Goal: Task Accomplishment & Management: Use online tool/utility

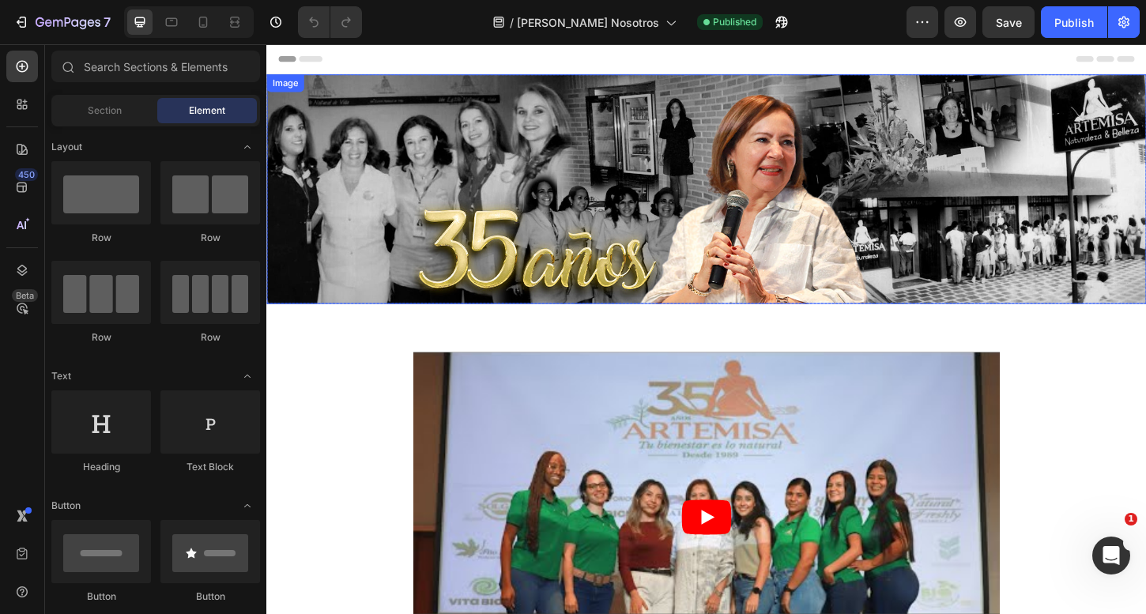
click at [681, 169] on img at bounding box center [740, 200] width 949 height 247
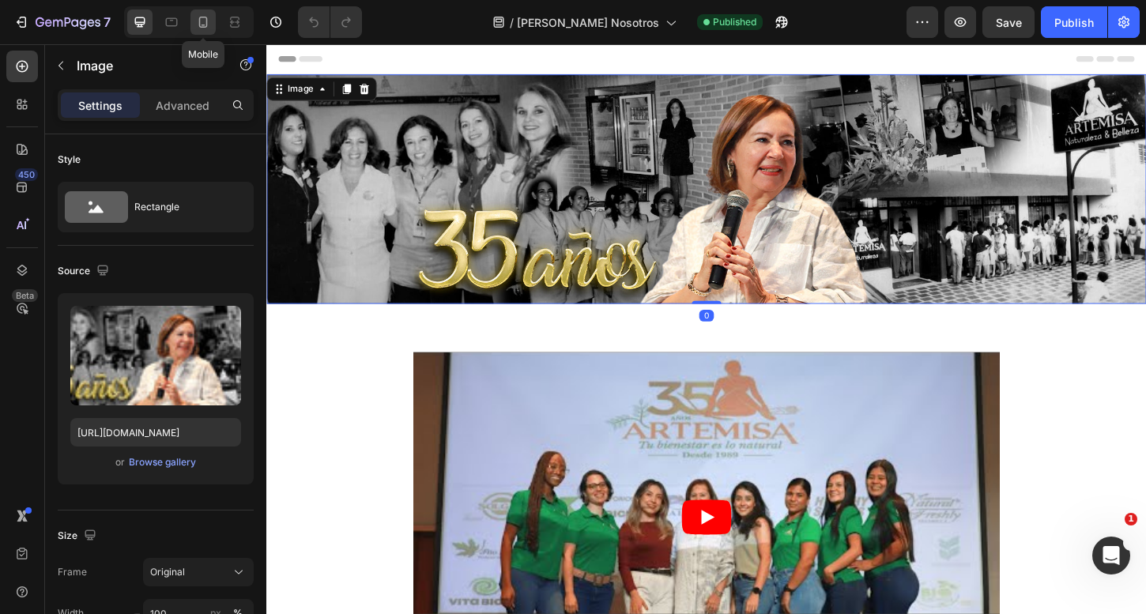
click at [200, 28] on icon at bounding box center [203, 22] width 16 height 16
type input "https://cdn.shopify.com/s/files/1/2316/1373/files/gempages_532998153679406056-b…"
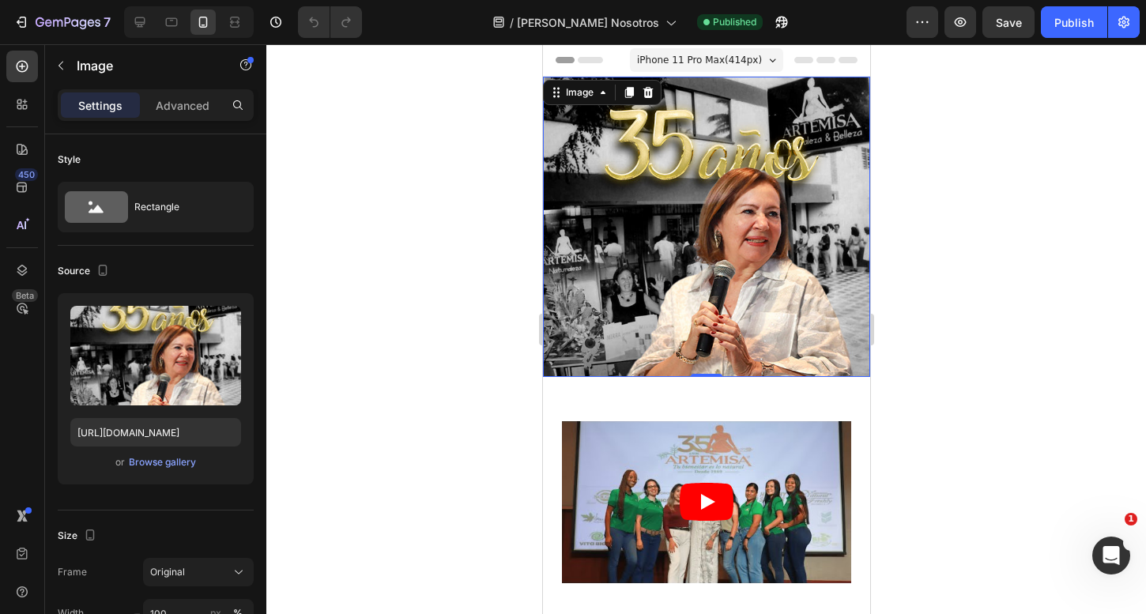
click at [690, 198] on img at bounding box center [705, 227] width 327 height 300
click at [192, 116] on div "Advanced" at bounding box center [182, 104] width 79 height 25
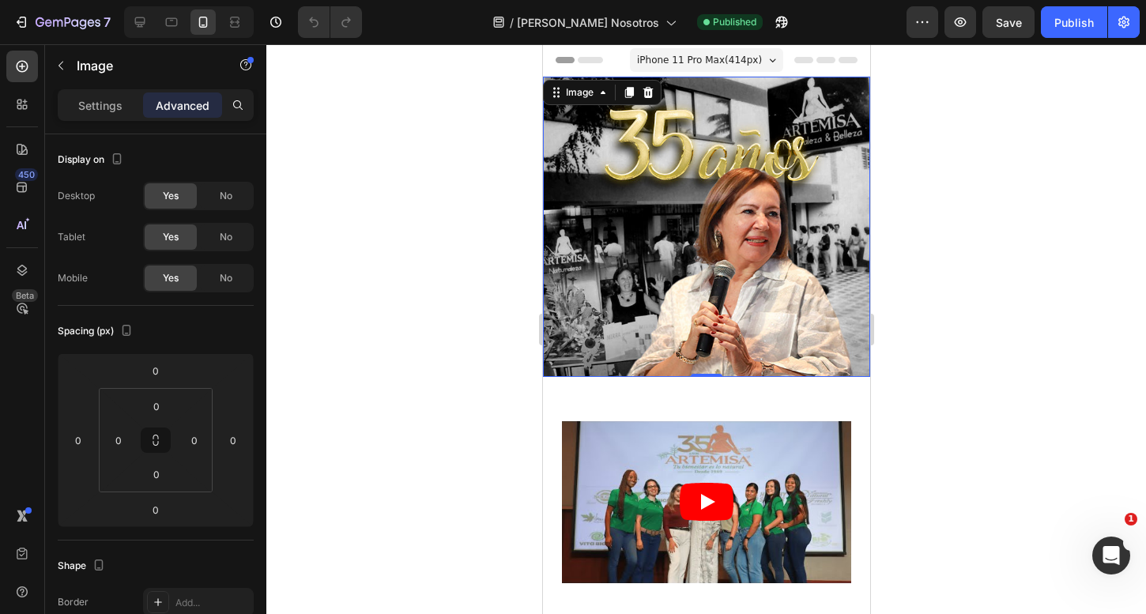
click at [726, 161] on img at bounding box center [705, 227] width 327 height 300
click at [566, 89] on div "Image" at bounding box center [579, 92] width 34 height 14
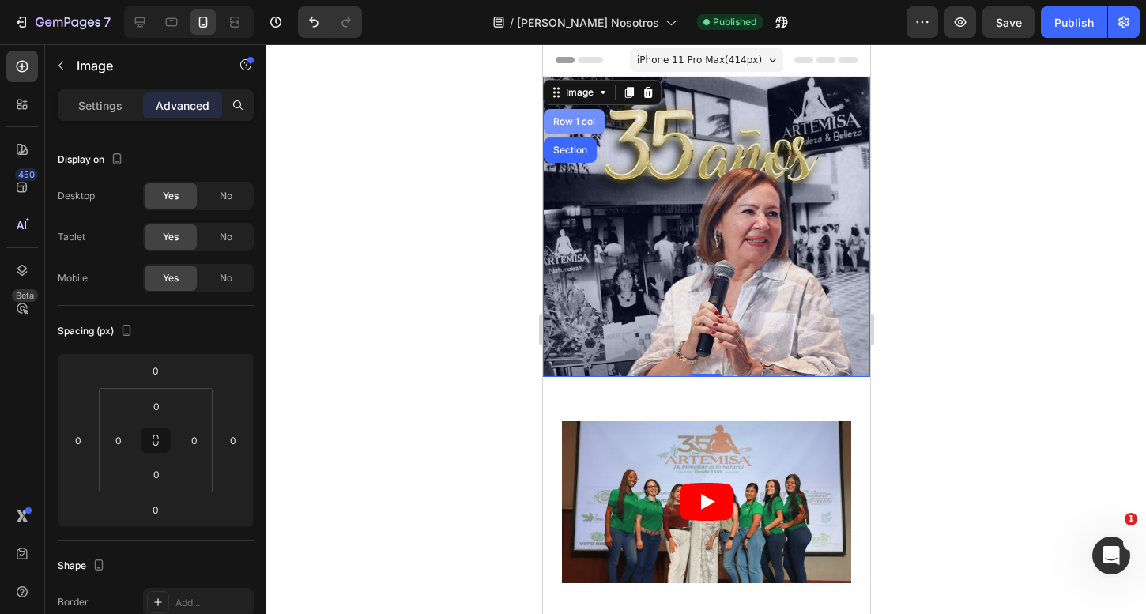
click at [569, 119] on div "Row 1 col" at bounding box center [573, 121] width 48 height 9
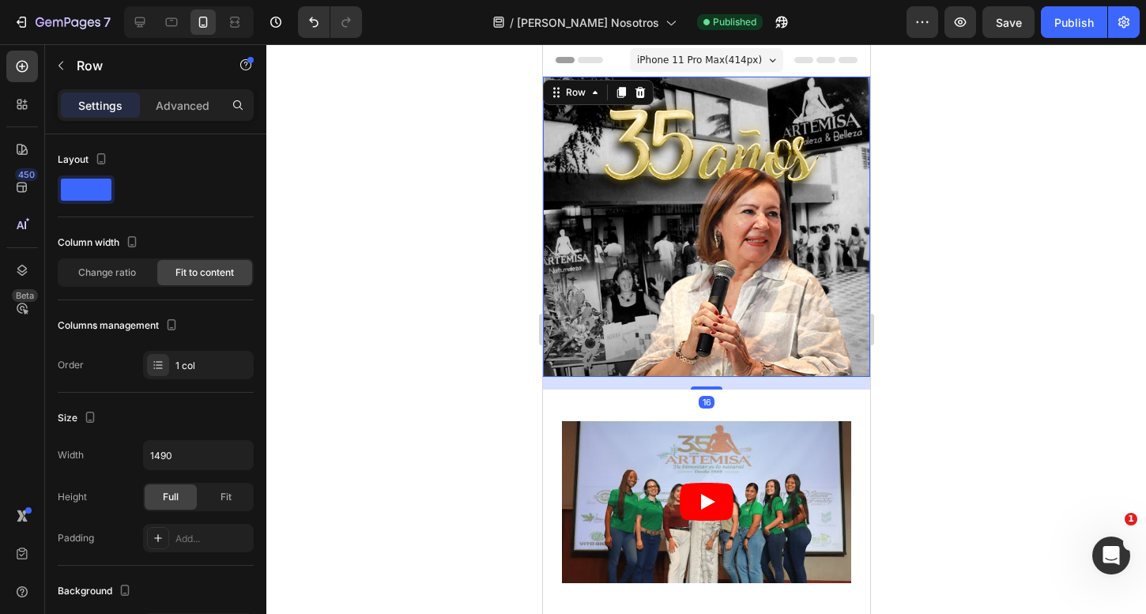
click at [172, 92] on div "Settings Advanced" at bounding box center [156, 105] width 196 height 32
click at [179, 106] on p "Advanced" at bounding box center [183, 105] width 54 height 17
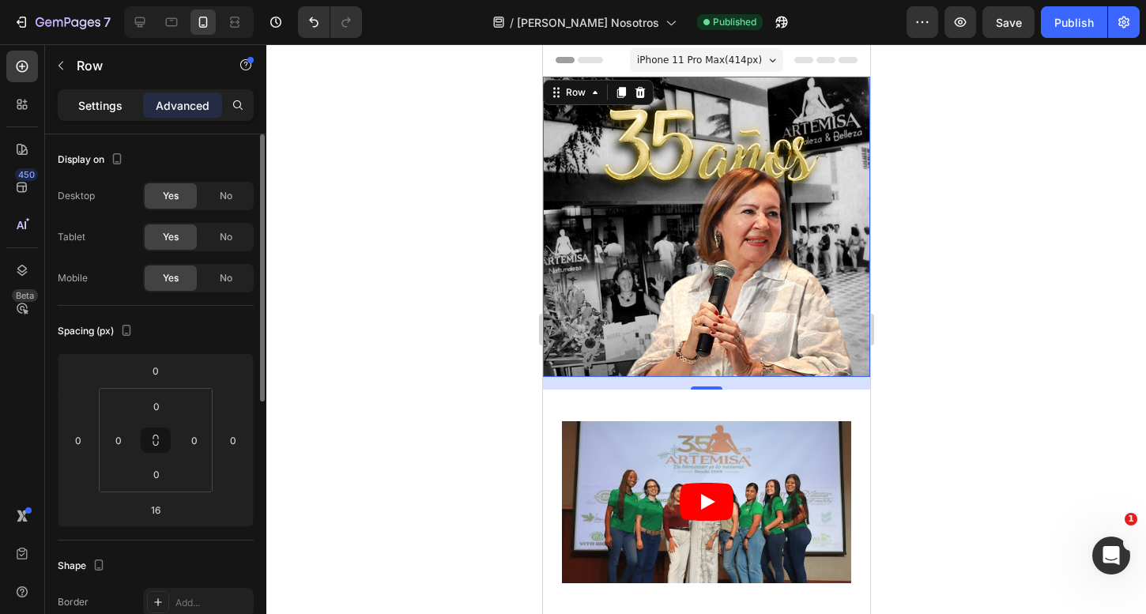
click at [116, 113] on p "Settings" at bounding box center [100, 105] width 44 height 17
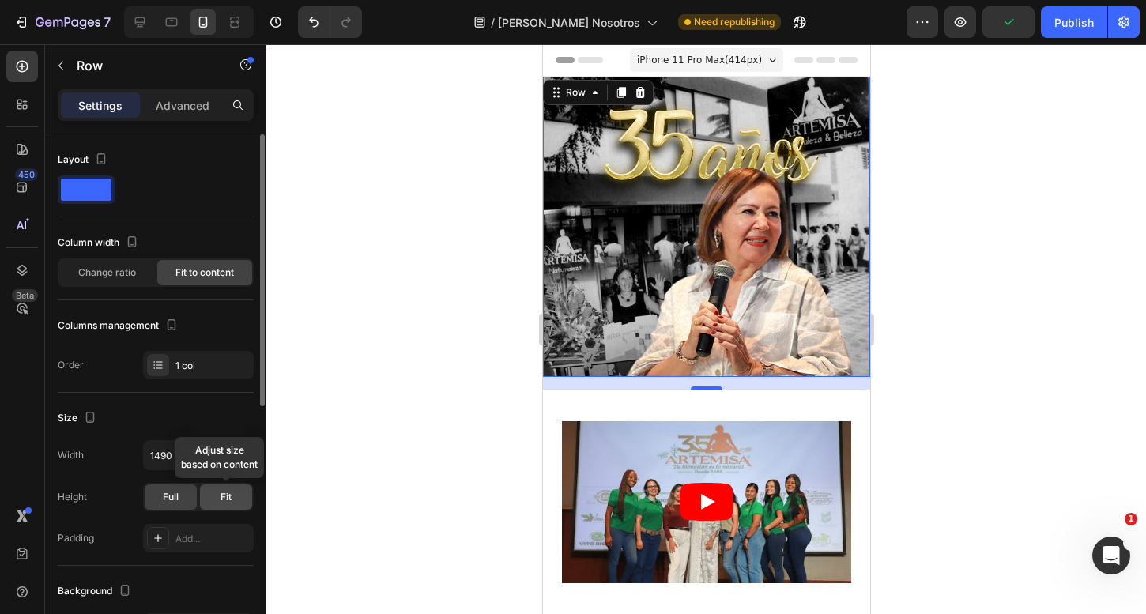
click at [213, 503] on div "Fit" at bounding box center [226, 497] width 52 height 25
click at [176, 504] on div "Full" at bounding box center [171, 497] width 52 height 25
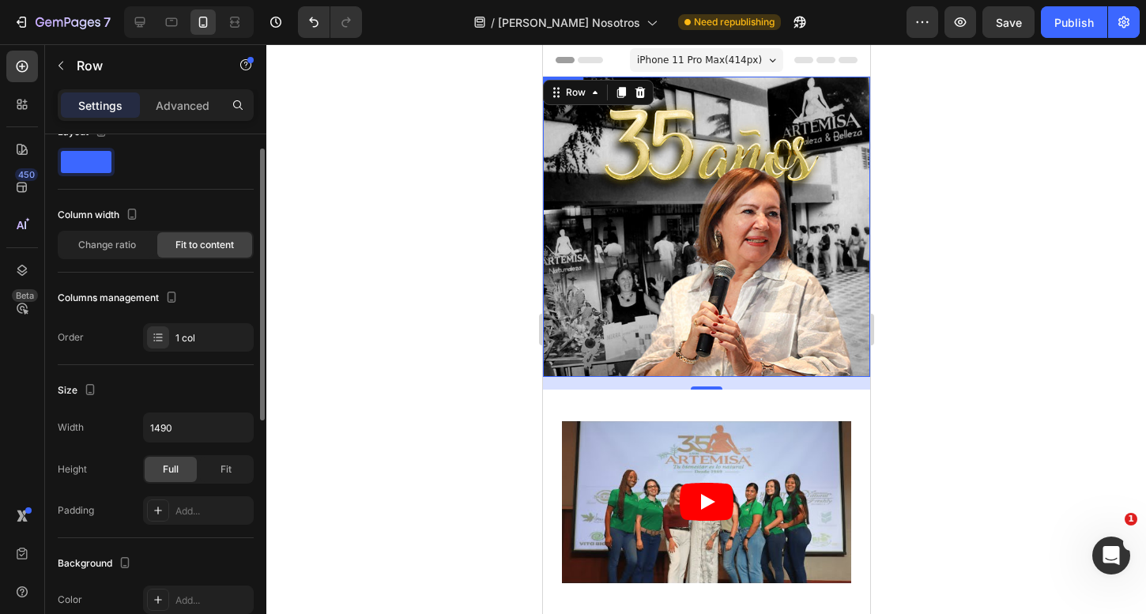
click at [688, 228] on img at bounding box center [705, 227] width 327 height 300
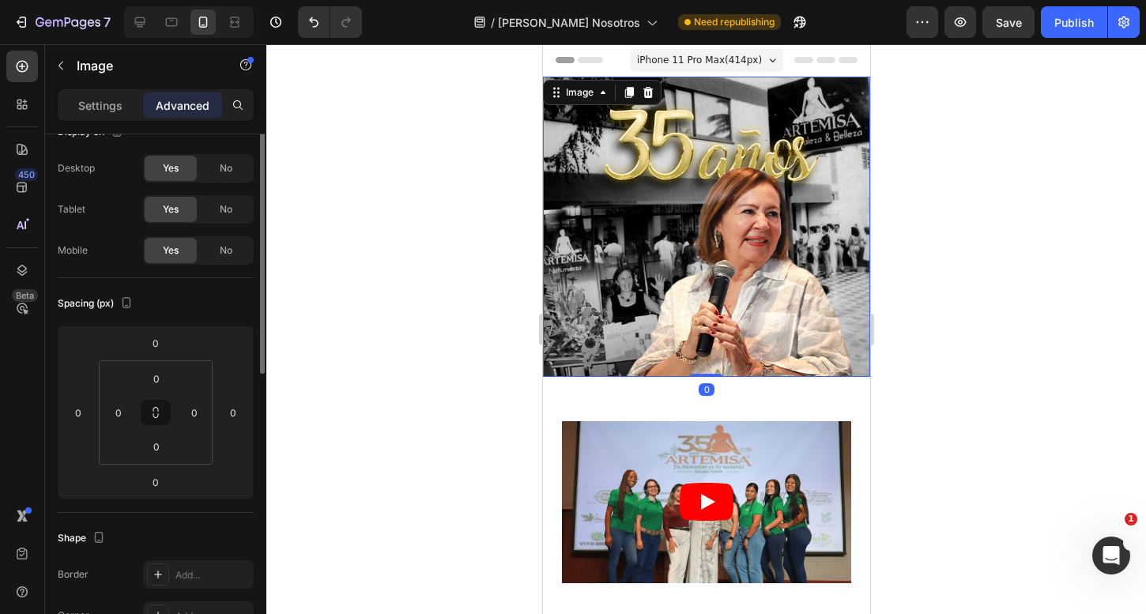
scroll to position [0, 0]
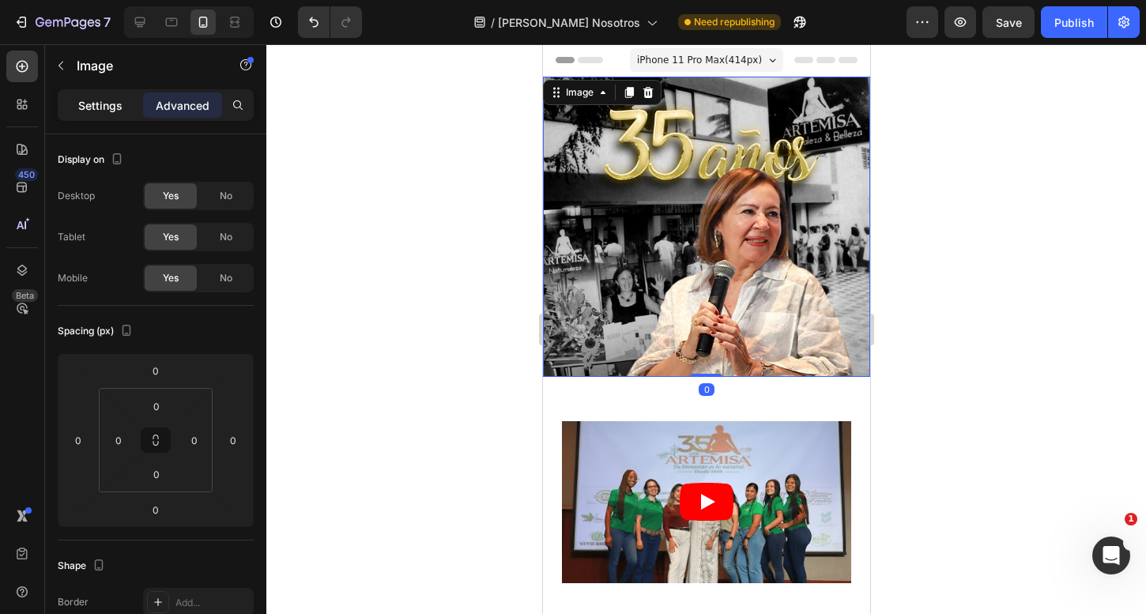
click at [108, 101] on p "Settings" at bounding box center [100, 105] width 44 height 17
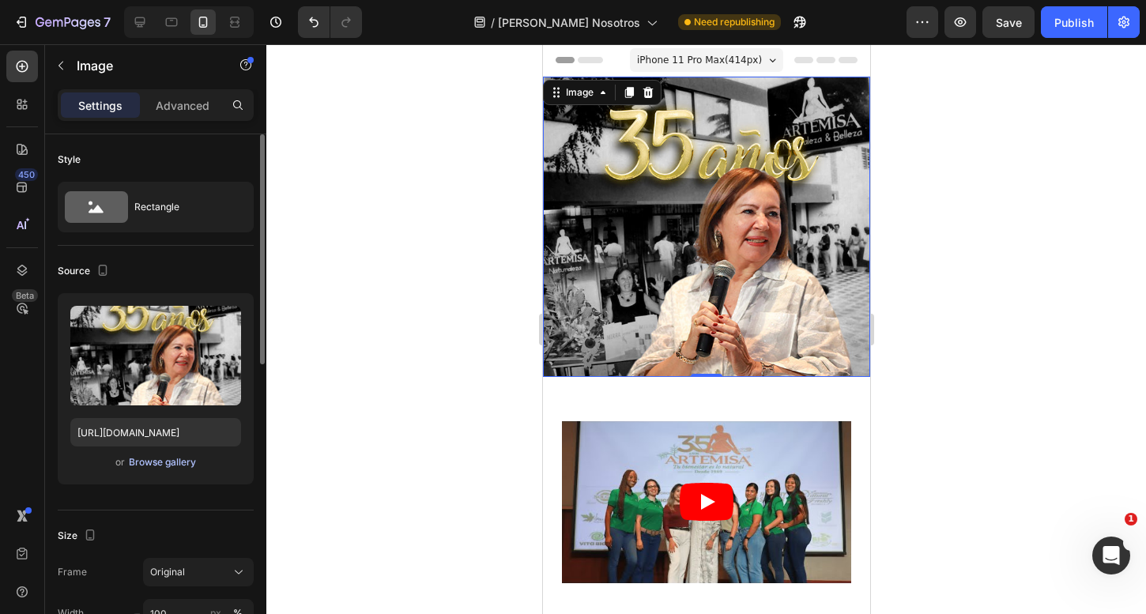
click at [171, 459] on div "Browse gallery" at bounding box center [162, 462] width 67 height 14
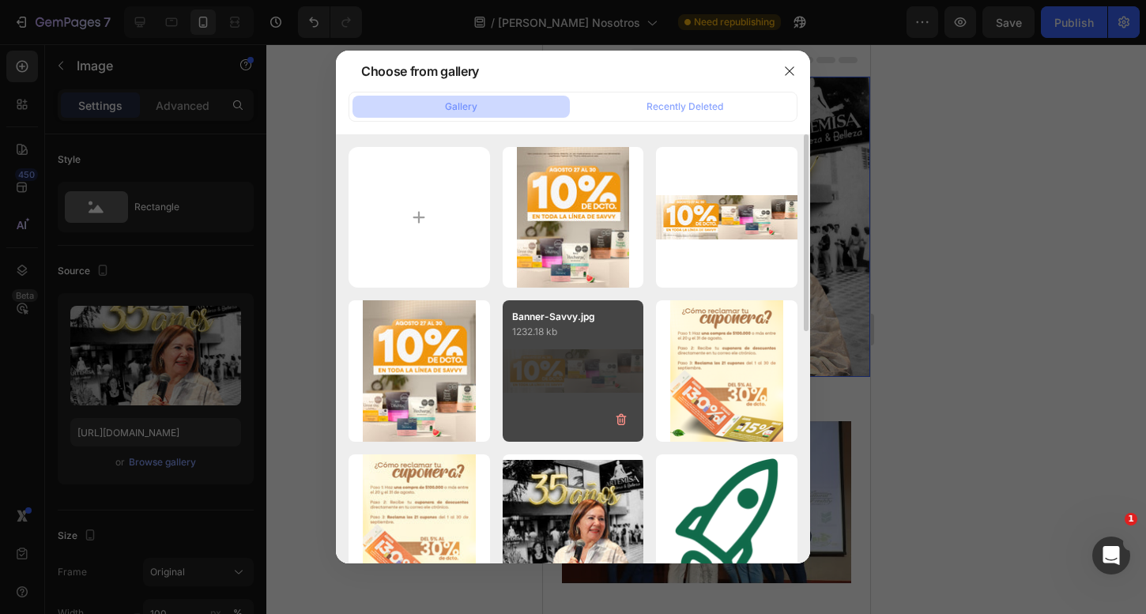
scroll to position [25, 0]
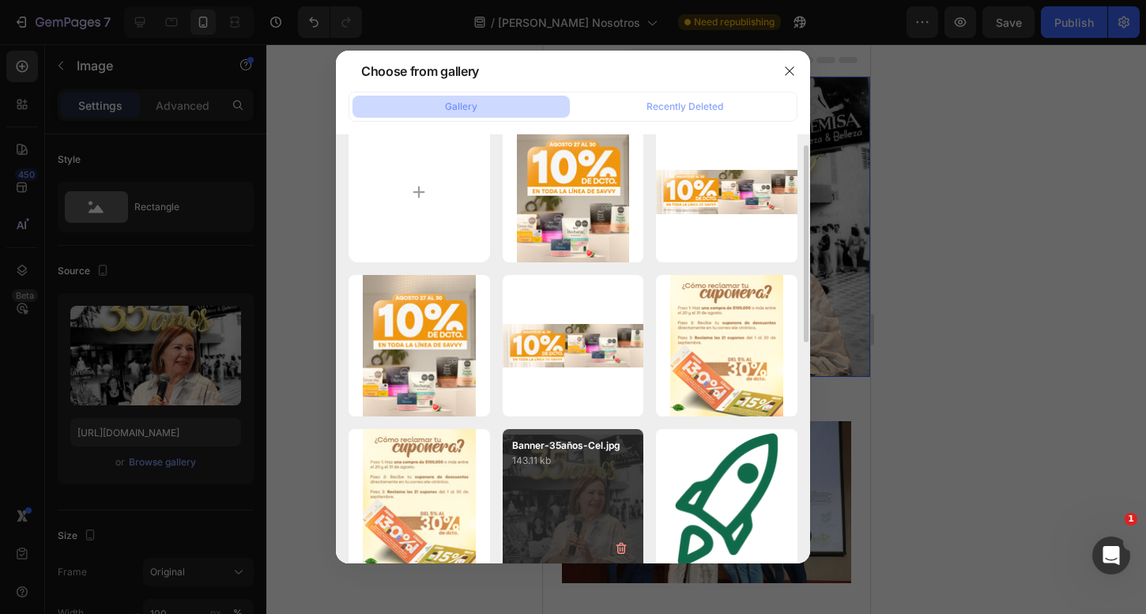
click at [598, 462] on p "143.11 kb" at bounding box center [573, 461] width 123 height 16
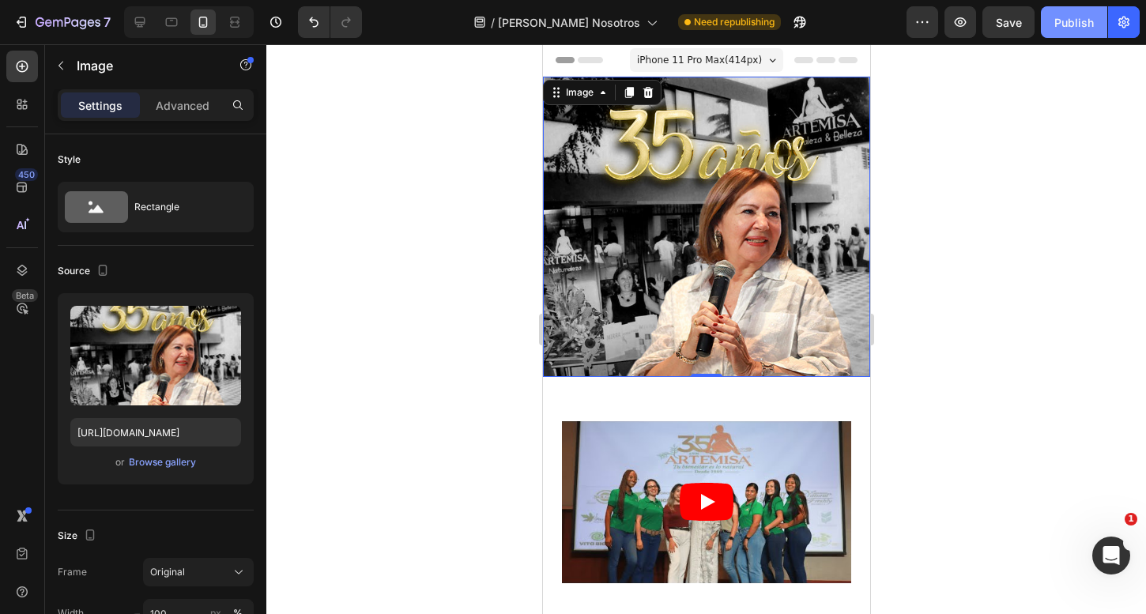
click at [1081, 25] on div "Publish" at bounding box center [1074, 22] width 40 height 17
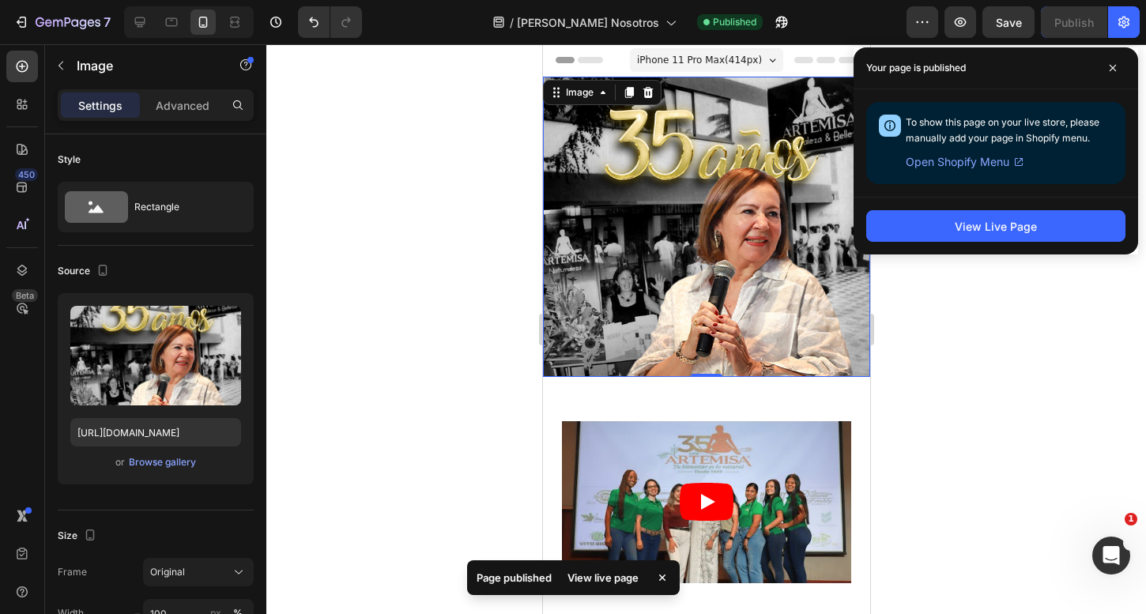
click at [437, 306] on div at bounding box center [706, 329] width 880 height 570
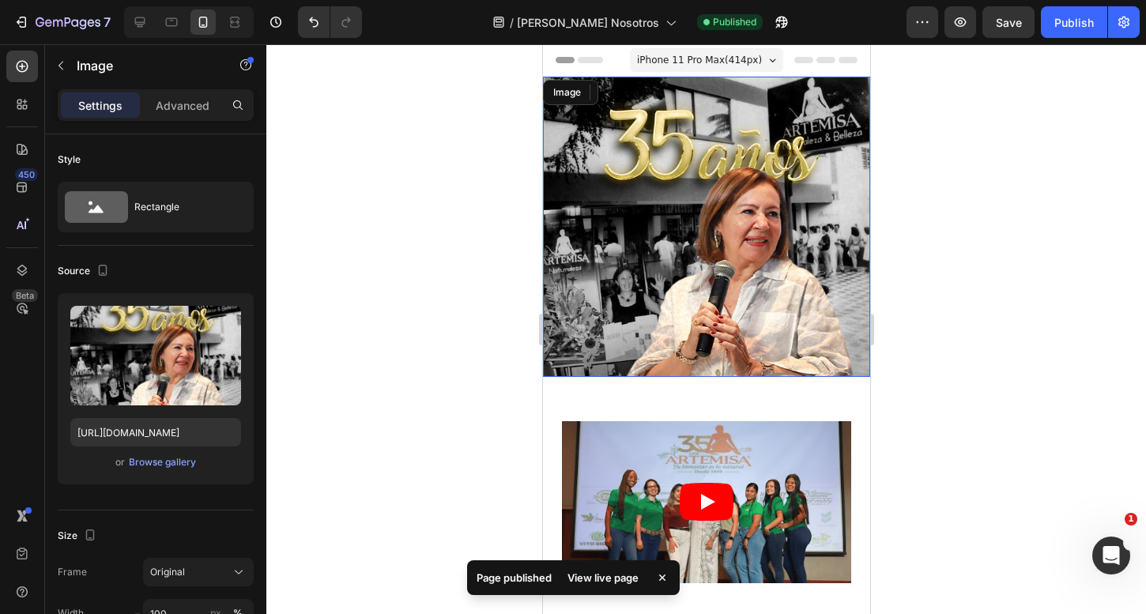
click at [704, 246] on img at bounding box center [705, 227] width 327 height 300
click at [583, 95] on div "Image" at bounding box center [579, 92] width 34 height 14
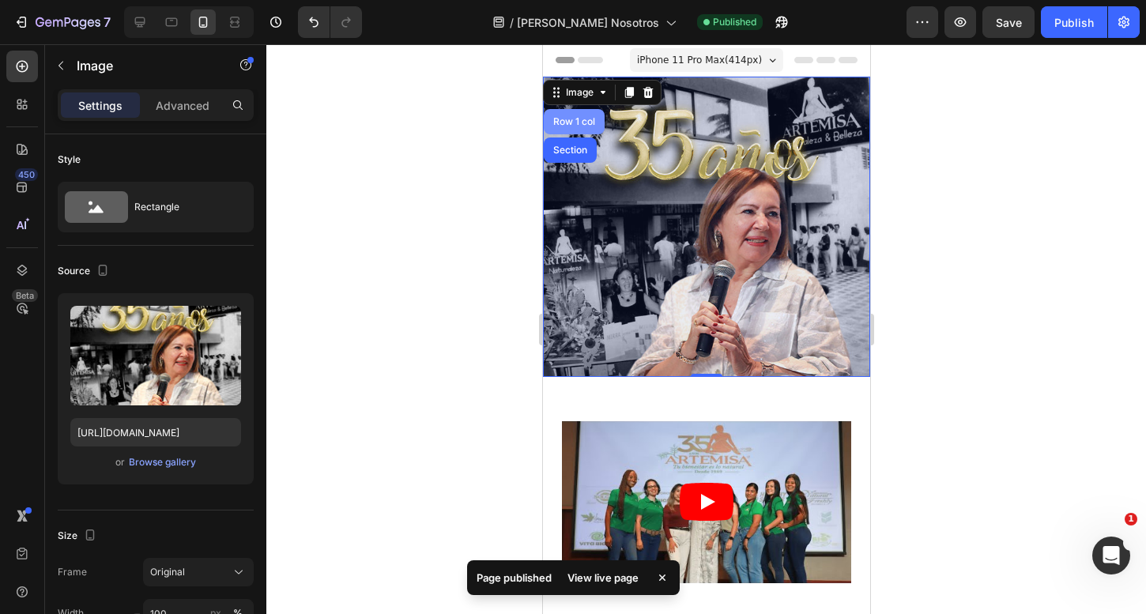
click at [576, 121] on div "Row 1 col" at bounding box center [573, 121] width 48 height 9
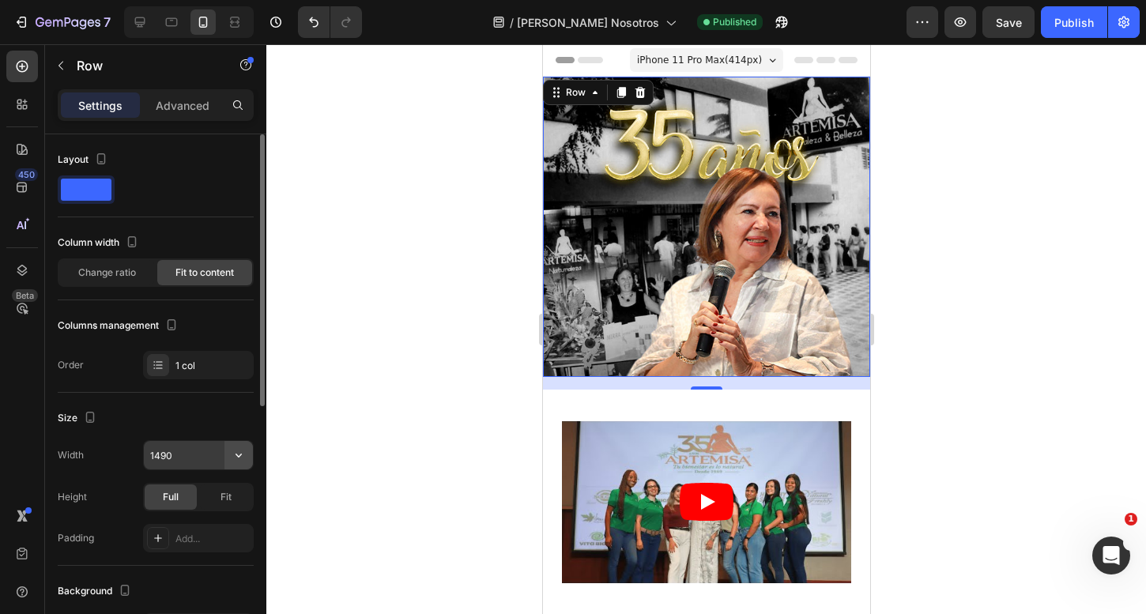
click at [243, 454] on icon "button" at bounding box center [239, 455] width 16 height 16
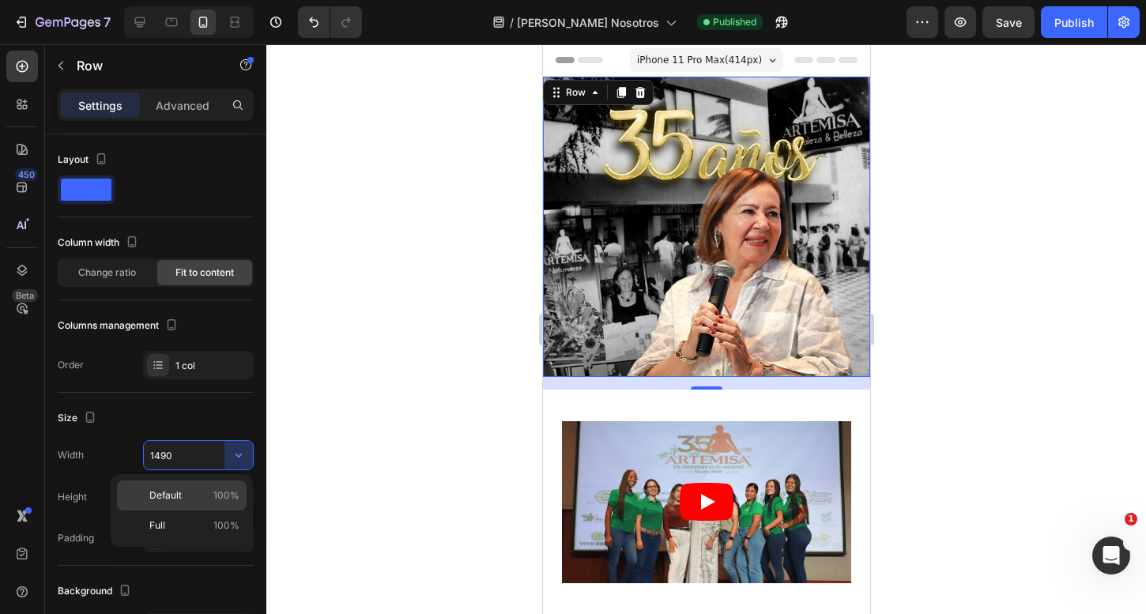
click at [210, 492] on p "Default 100%" at bounding box center [194, 495] width 90 height 14
type input "100%"
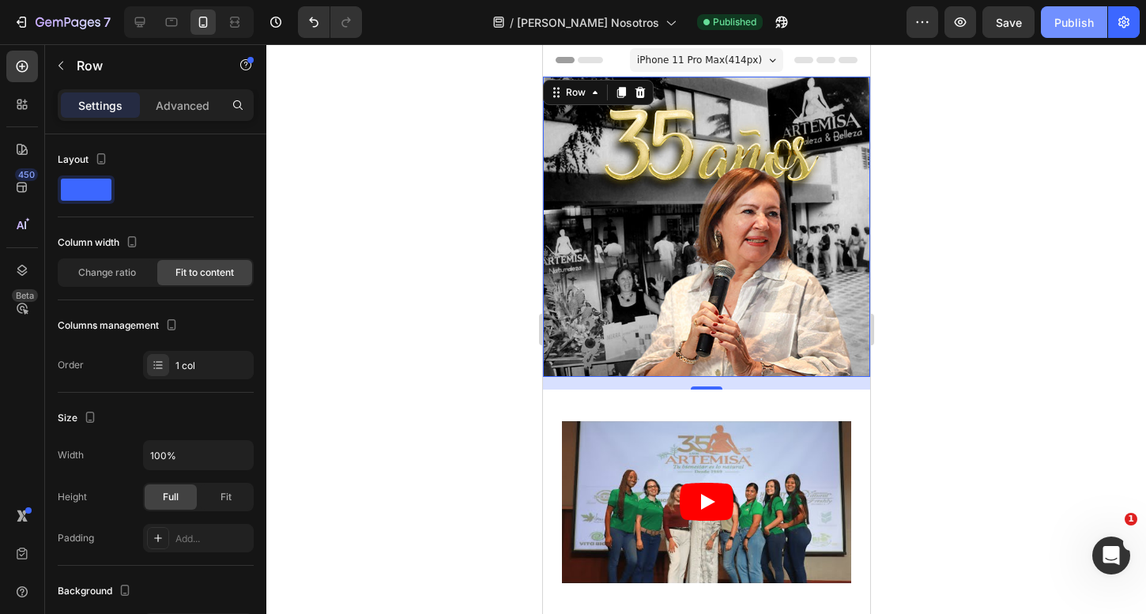
click at [1073, 21] on div "Publish" at bounding box center [1074, 22] width 40 height 17
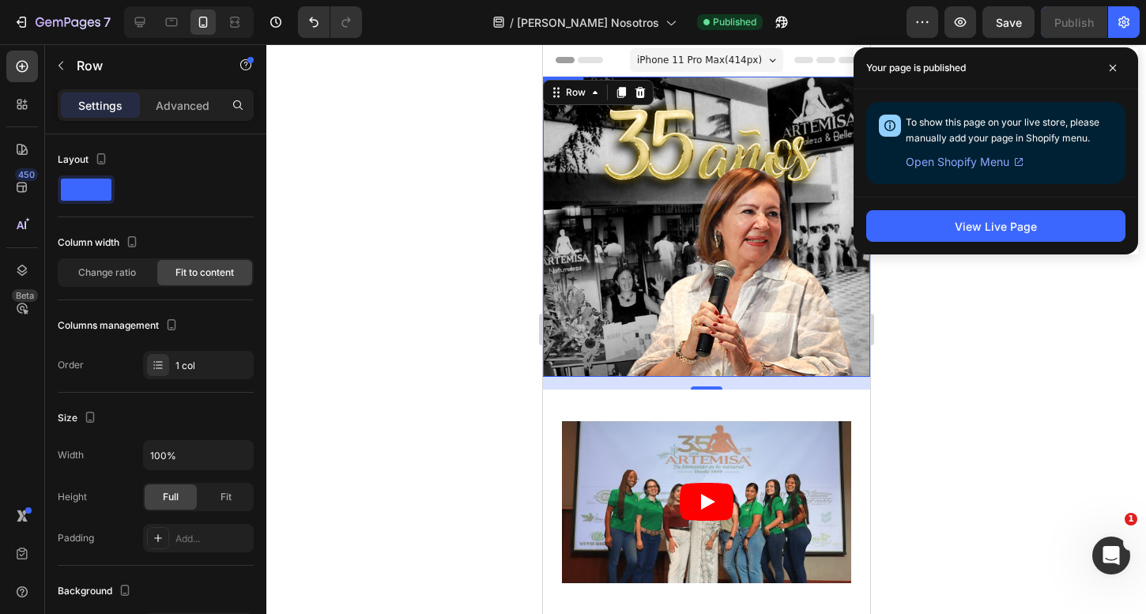
click at [619, 239] on img at bounding box center [705, 227] width 327 height 300
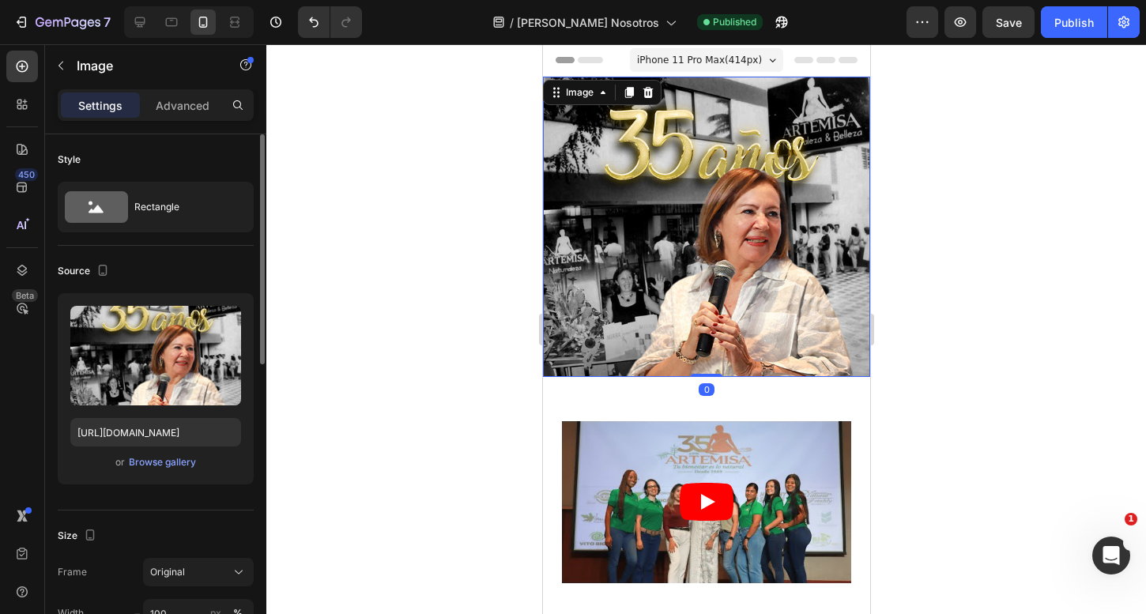
scroll to position [100, 0]
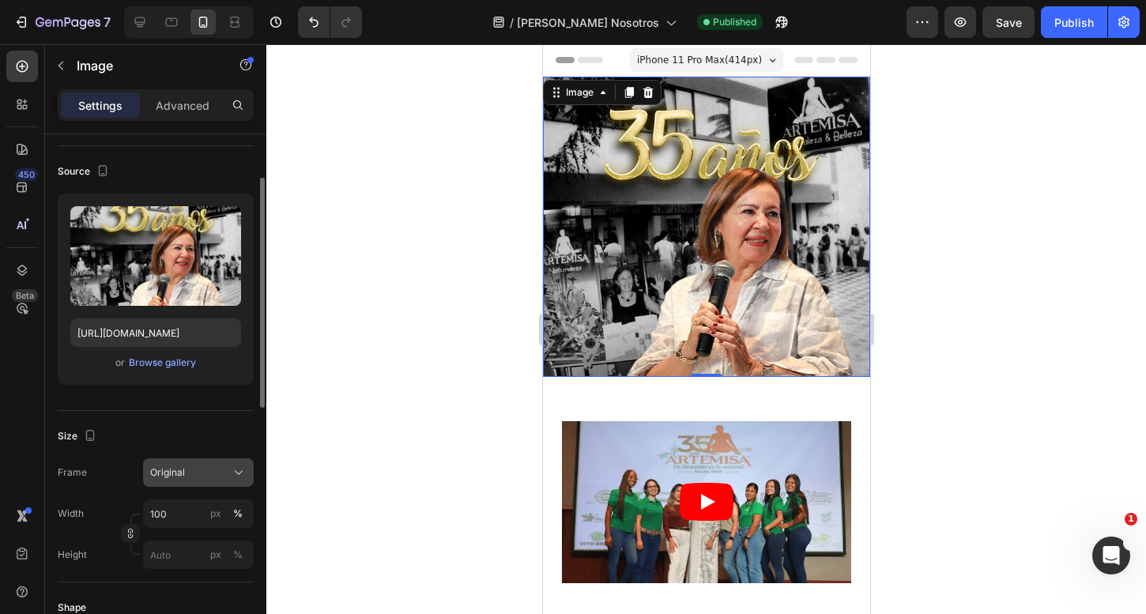
click at [206, 474] on div "Original" at bounding box center [188, 473] width 77 height 14
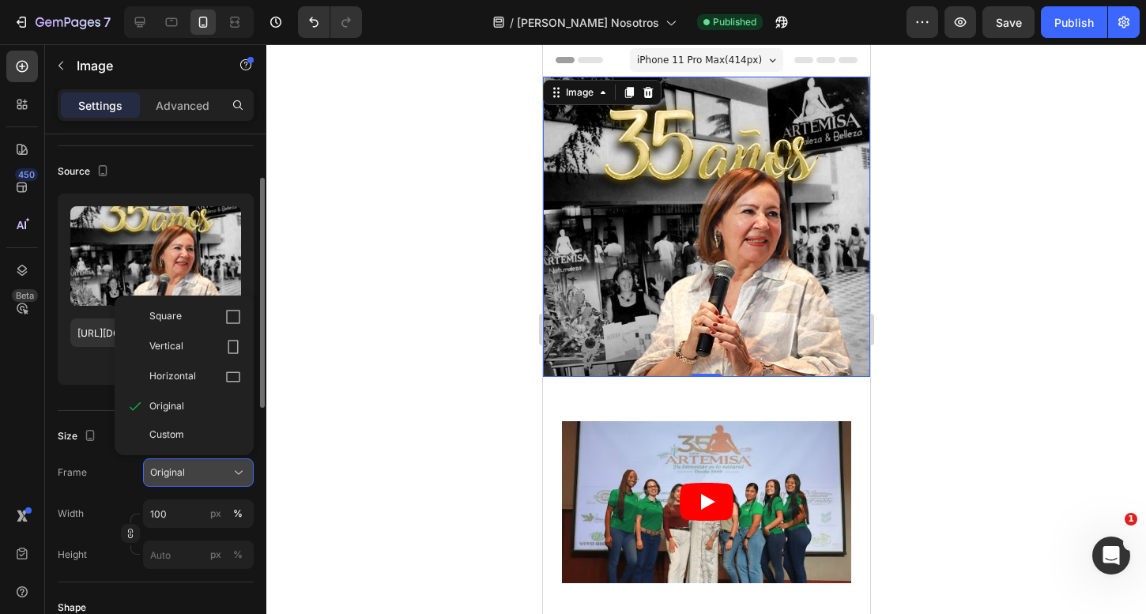
click at [206, 474] on div "Original" at bounding box center [188, 473] width 77 height 14
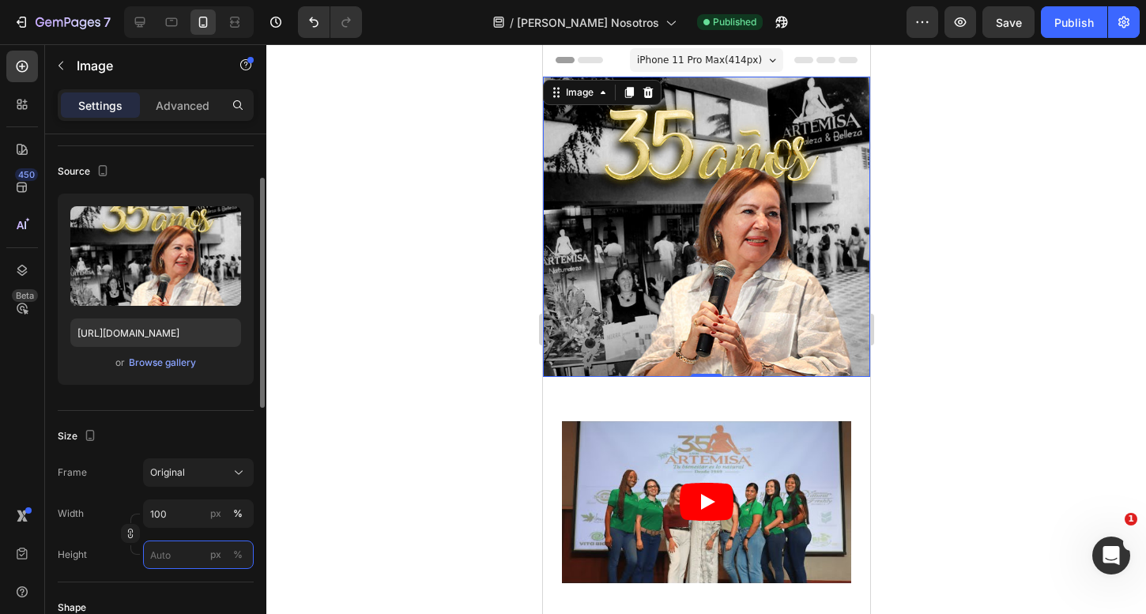
click at [176, 562] on input "px %" at bounding box center [198, 555] width 111 height 28
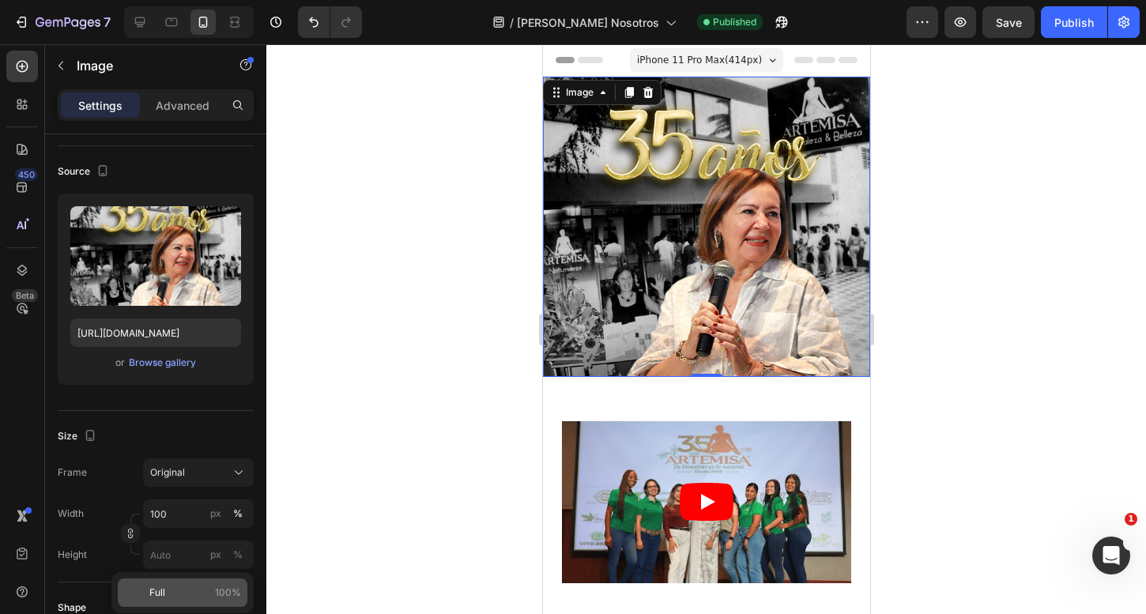
click at [208, 584] on div "Full 100%" at bounding box center [183, 593] width 130 height 28
type input "100"
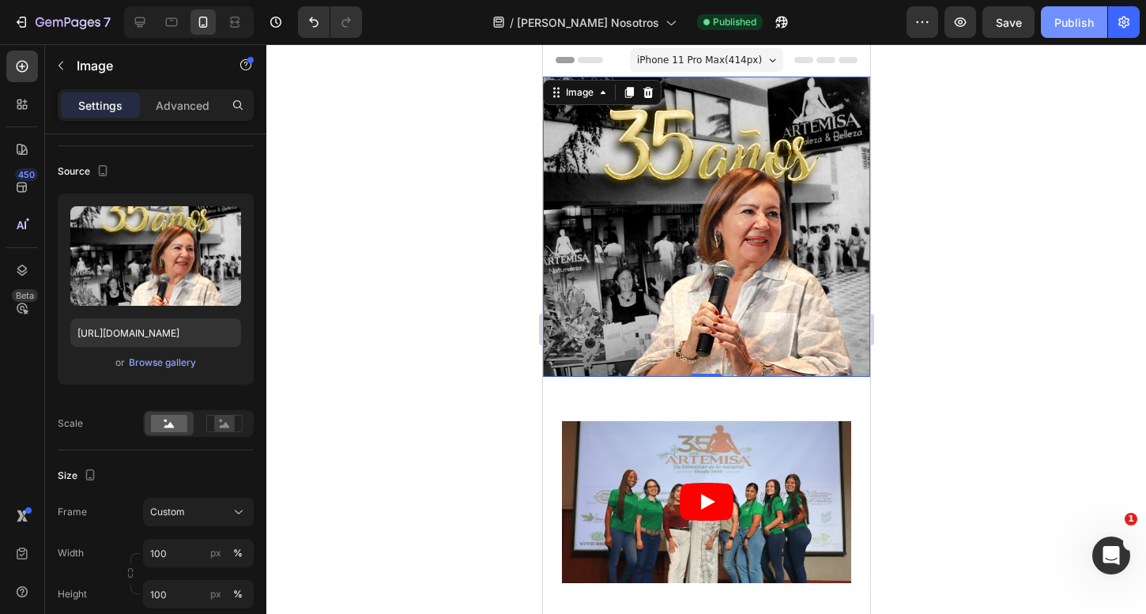
click at [1084, 27] on div "Publish" at bounding box center [1074, 22] width 40 height 17
click at [651, 141] on img at bounding box center [705, 227] width 327 height 300
click at [592, 89] on div "Image" at bounding box center [579, 92] width 34 height 14
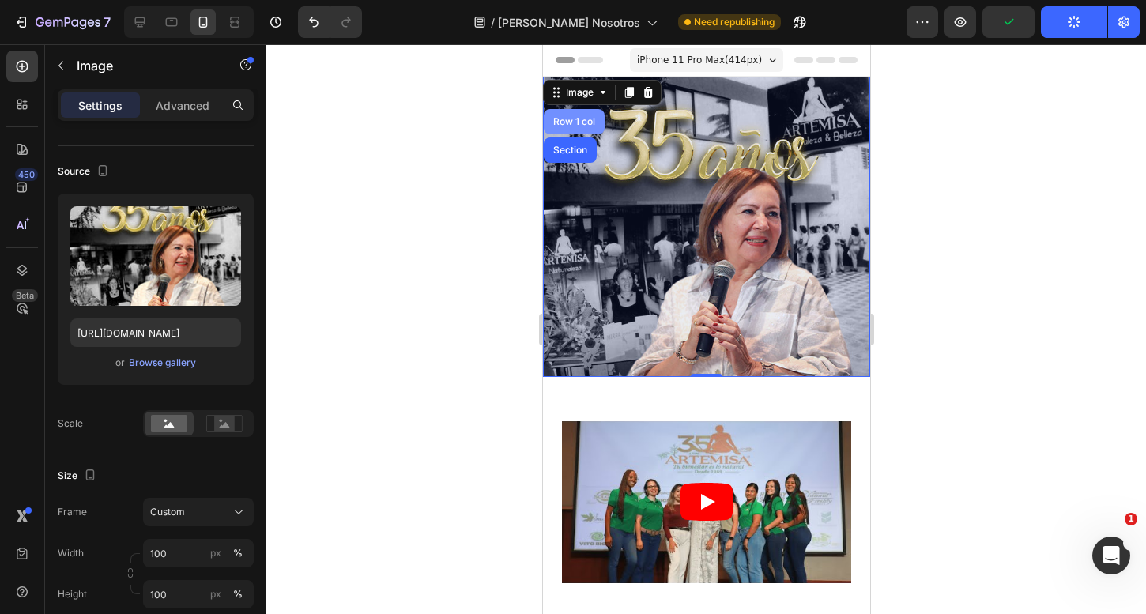
click at [568, 120] on div "Row 1 col" at bounding box center [573, 121] width 48 height 9
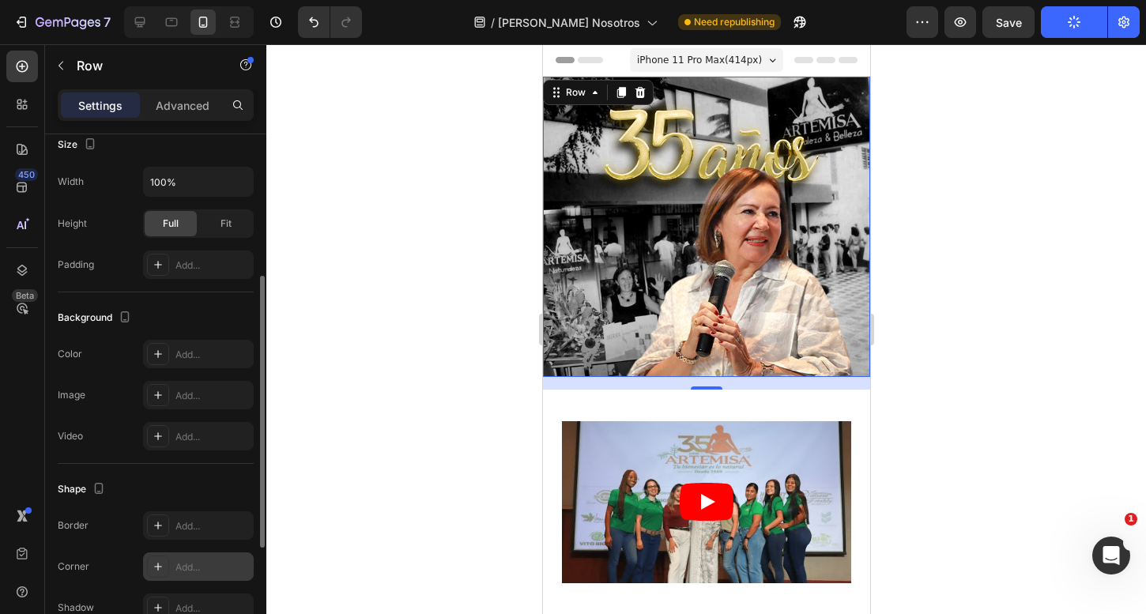
scroll to position [488, 0]
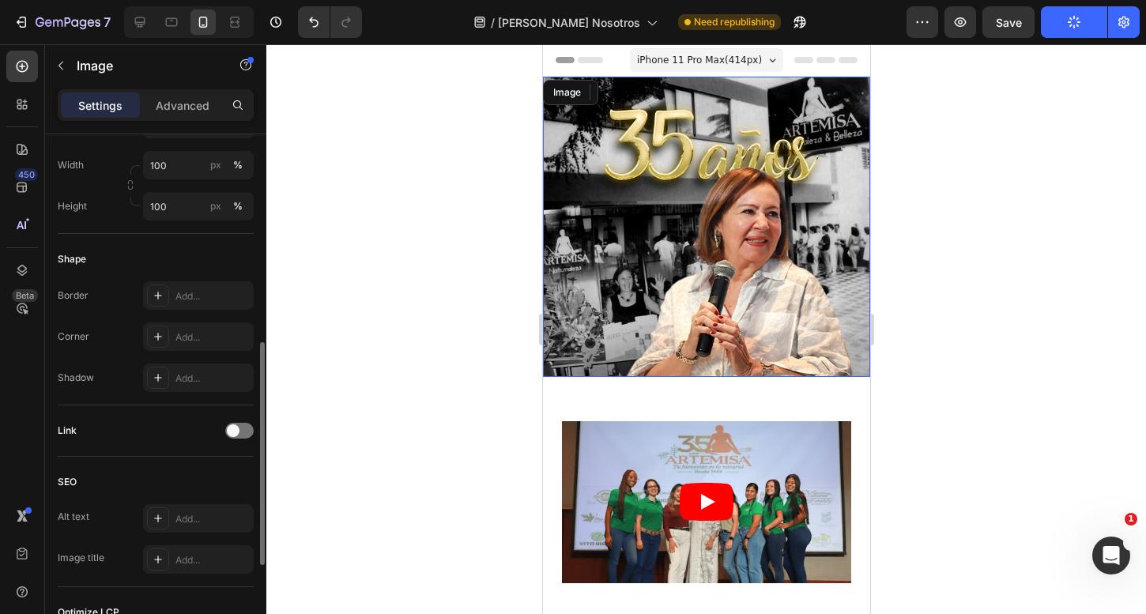
click at [662, 203] on img at bounding box center [705, 227] width 327 height 300
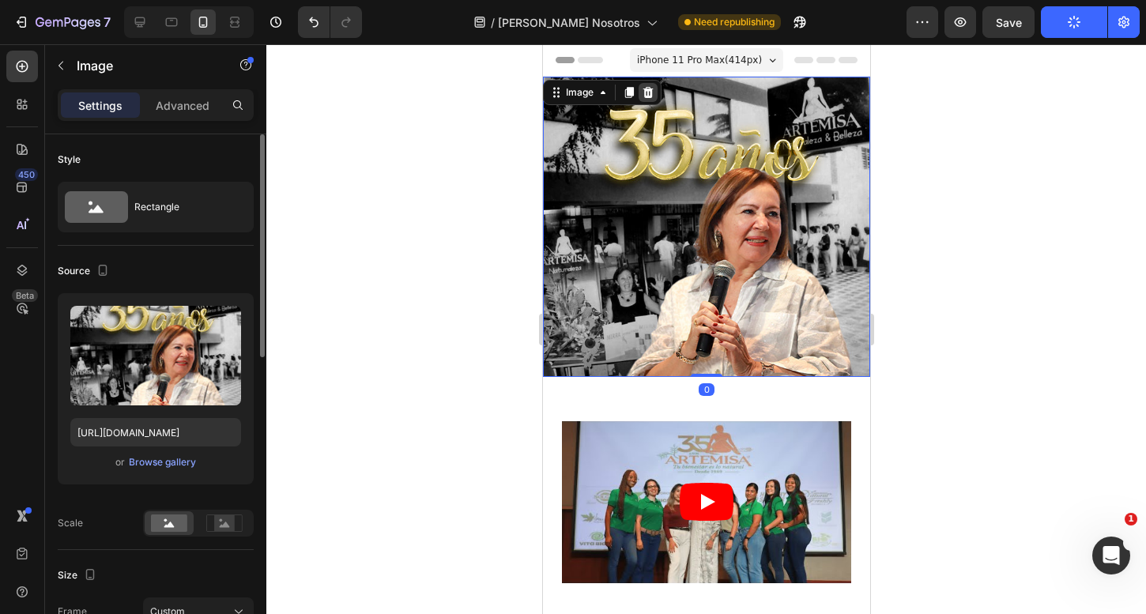
click at [641, 92] on icon at bounding box center [647, 92] width 13 height 13
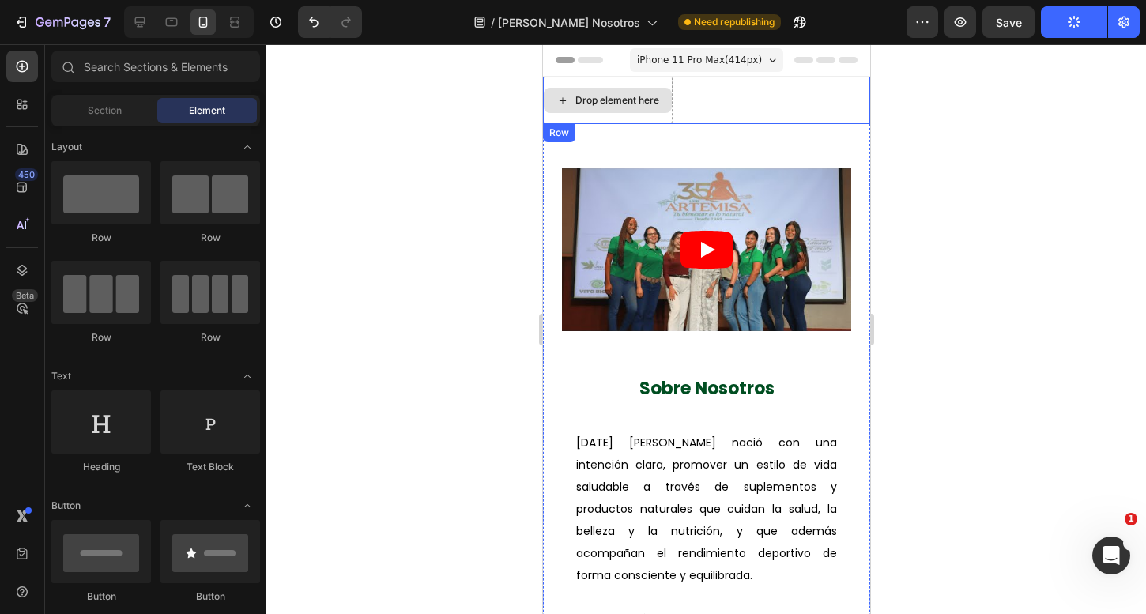
click at [635, 100] on div "Drop element here" at bounding box center [617, 100] width 84 height 13
click at [769, 101] on div "Drop element here Row" at bounding box center [705, 100] width 327 height 47
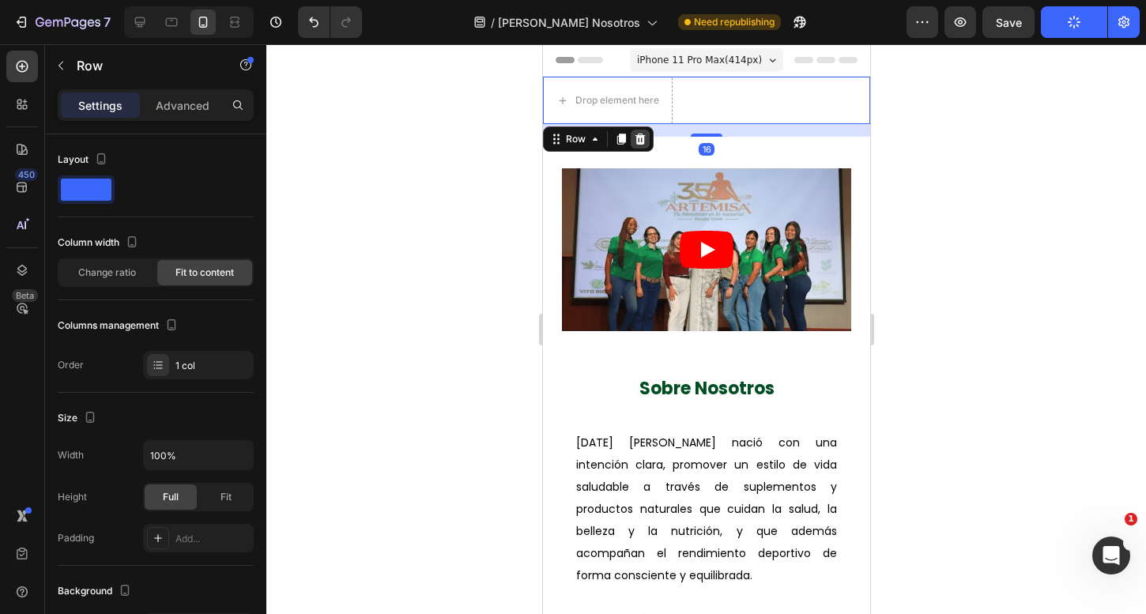
click at [638, 138] on icon at bounding box center [639, 139] width 13 height 13
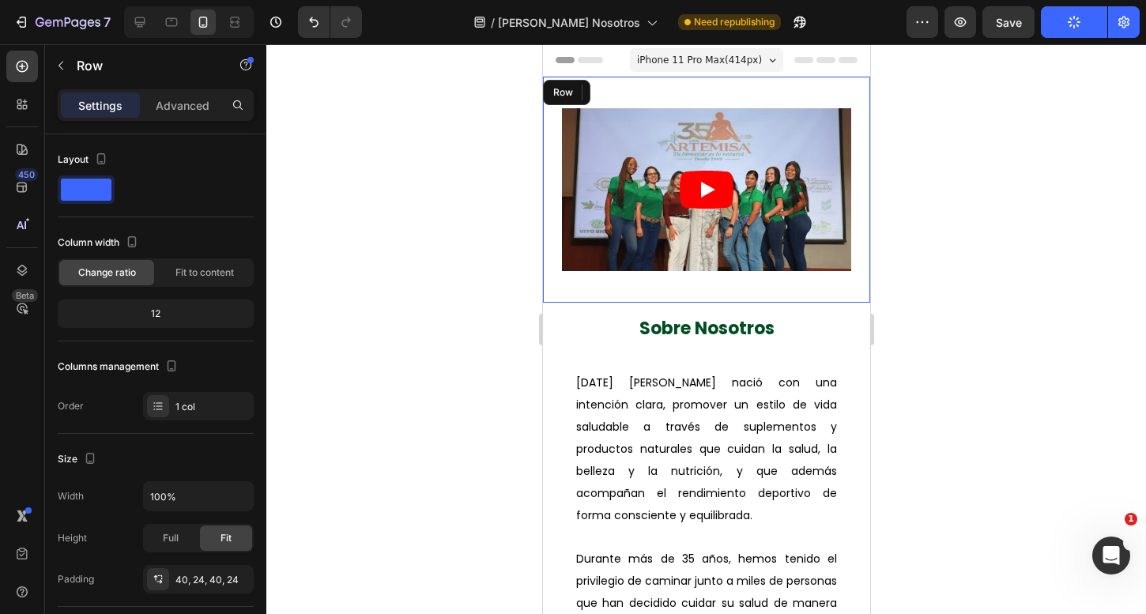
click at [695, 85] on div "Video Row" at bounding box center [705, 190] width 327 height 226
click at [739, 82] on div "Video Row 0" at bounding box center [705, 190] width 327 height 226
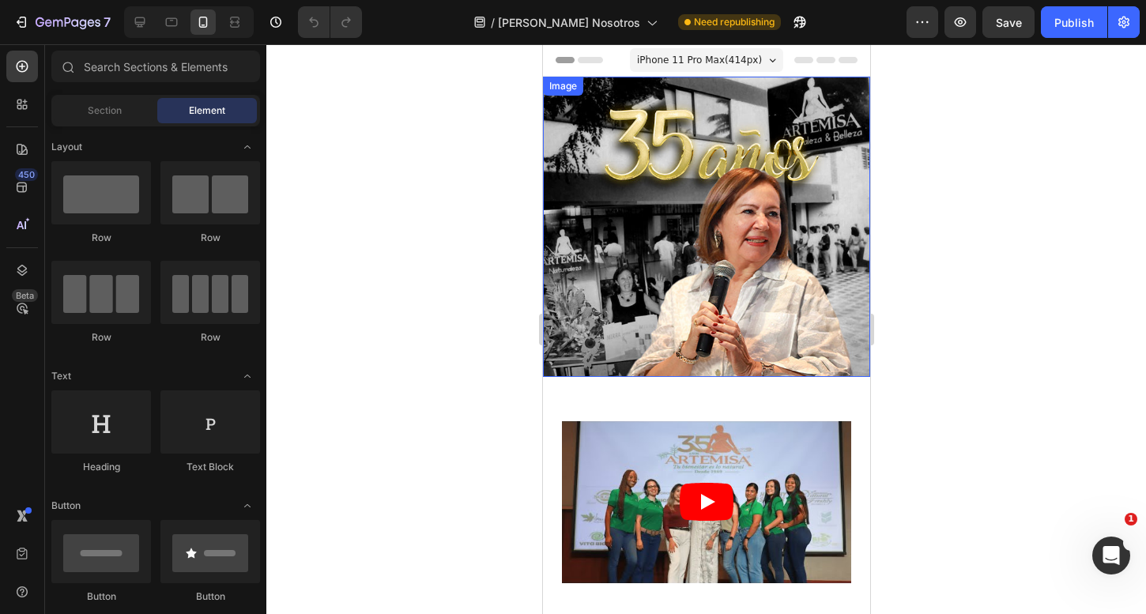
click at [620, 176] on img at bounding box center [705, 227] width 327 height 300
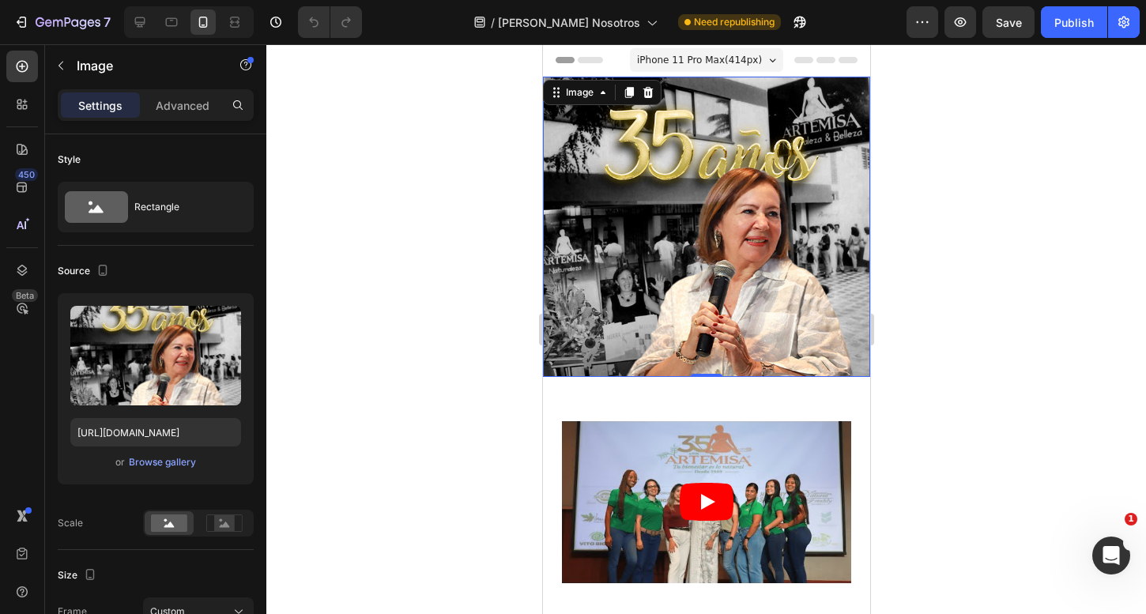
click at [732, 136] on img at bounding box center [705, 227] width 327 height 300
click at [596, 100] on div "Image" at bounding box center [579, 92] width 66 height 19
click at [588, 103] on div "Image" at bounding box center [601, 92] width 119 height 25
click at [587, 96] on div "Image" at bounding box center [579, 92] width 34 height 14
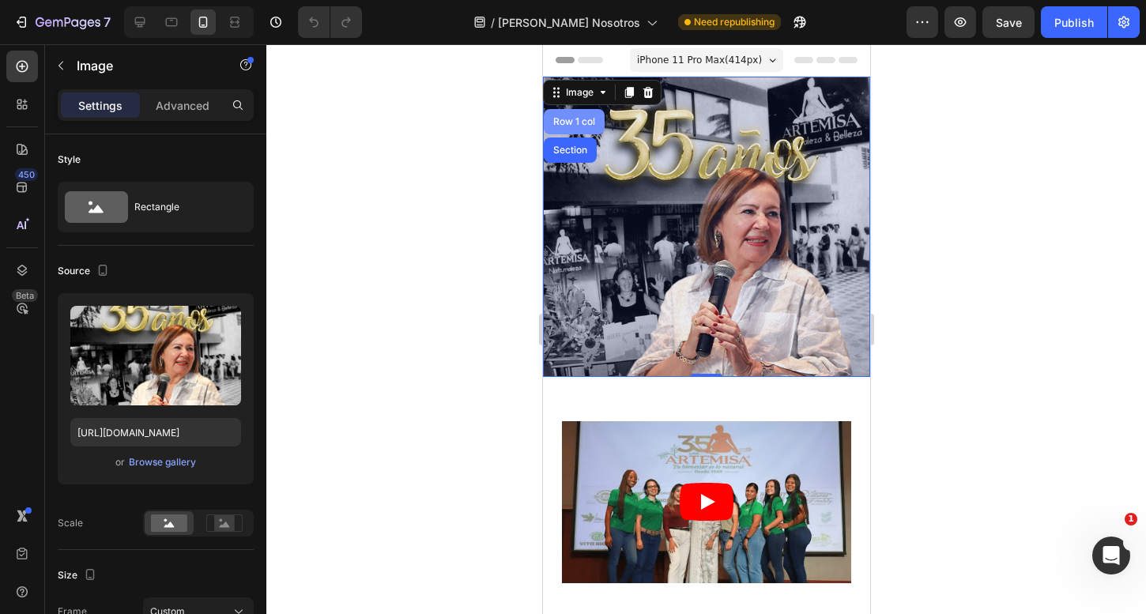
click at [575, 121] on div "Row 1 col" at bounding box center [573, 121] width 48 height 9
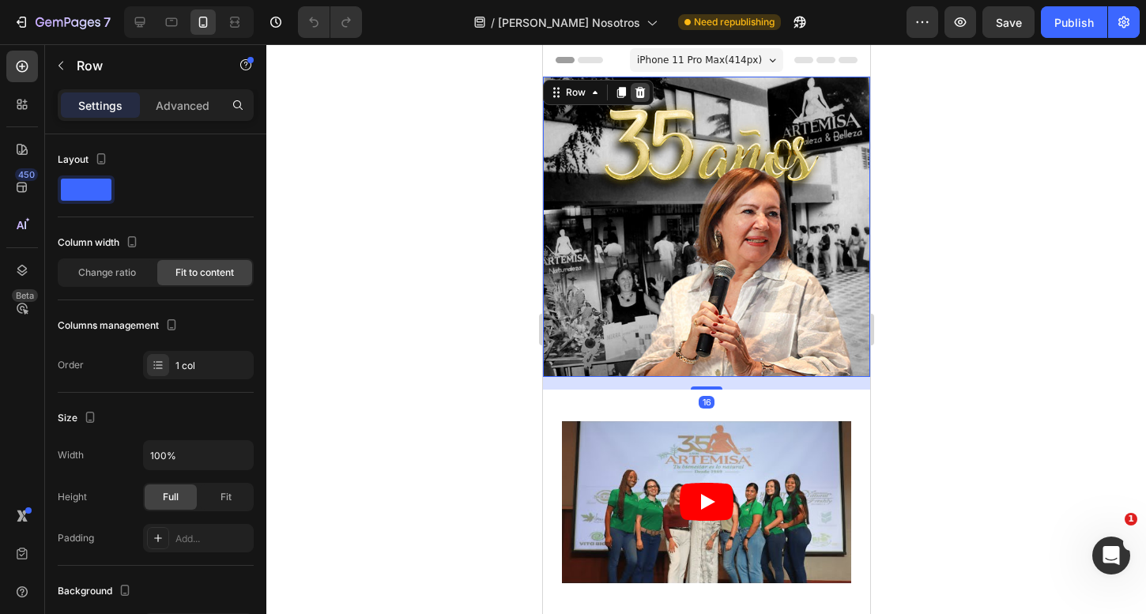
click at [639, 96] on icon at bounding box center [640, 92] width 10 height 11
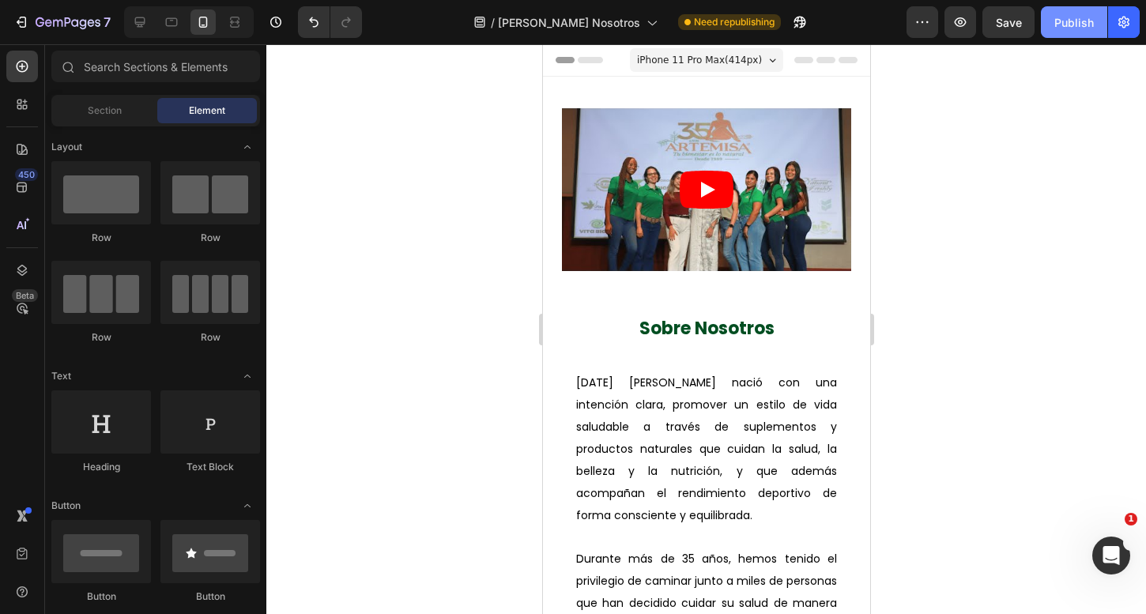
click at [1063, 34] on button "Publish" at bounding box center [1074, 22] width 66 height 32
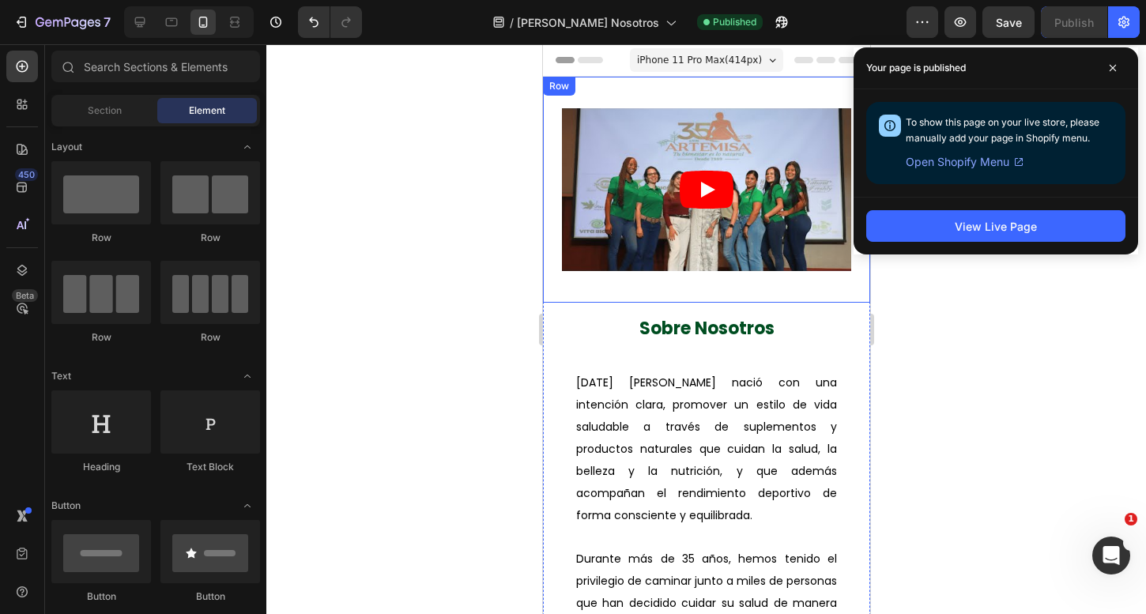
click at [677, 90] on div "Video Row" at bounding box center [705, 190] width 327 height 226
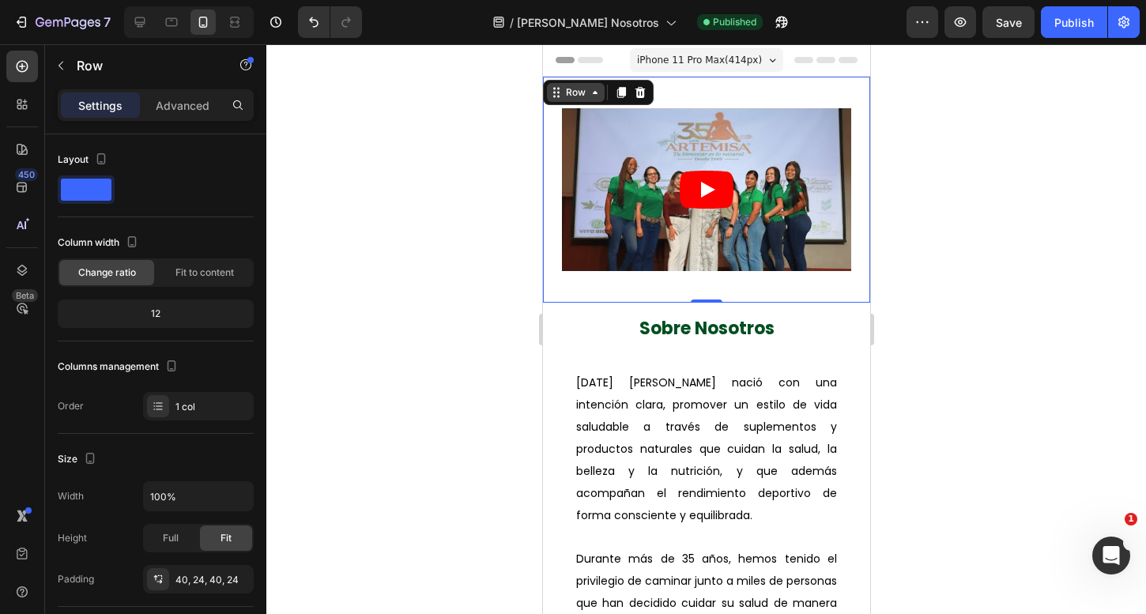
click at [560, 93] on icon at bounding box center [555, 92] width 13 height 13
click at [703, 89] on div "Video Row Section 0" at bounding box center [705, 190] width 327 height 226
click at [417, 111] on div at bounding box center [706, 329] width 880 height 570
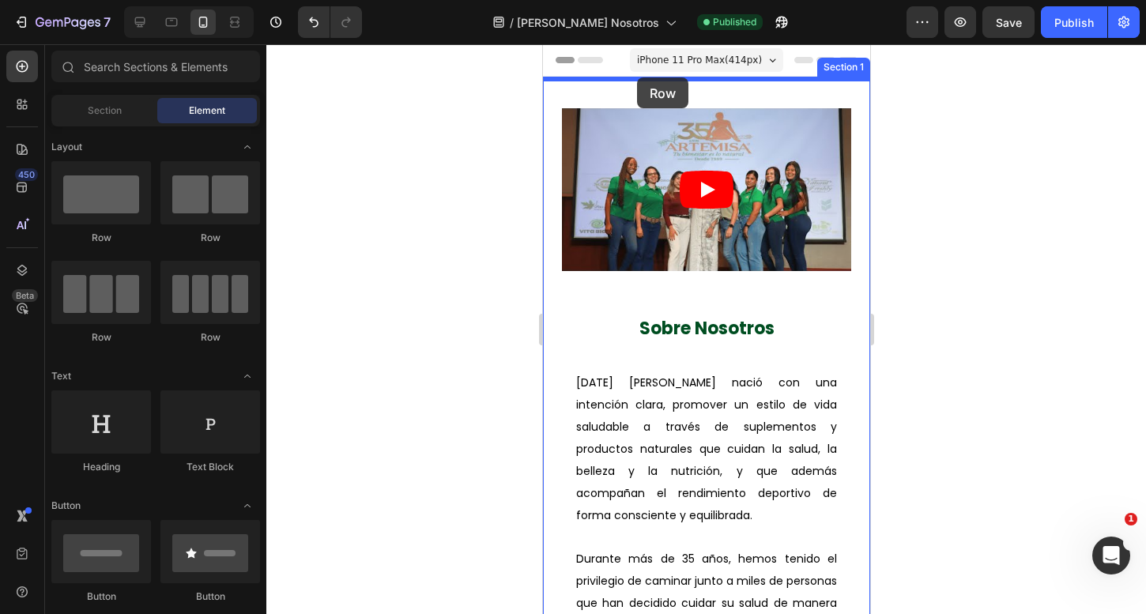
drag, startPoint x: 628, startPoint y: 240, endPoint x: 636, endPoint y: 77, distance: 163.1
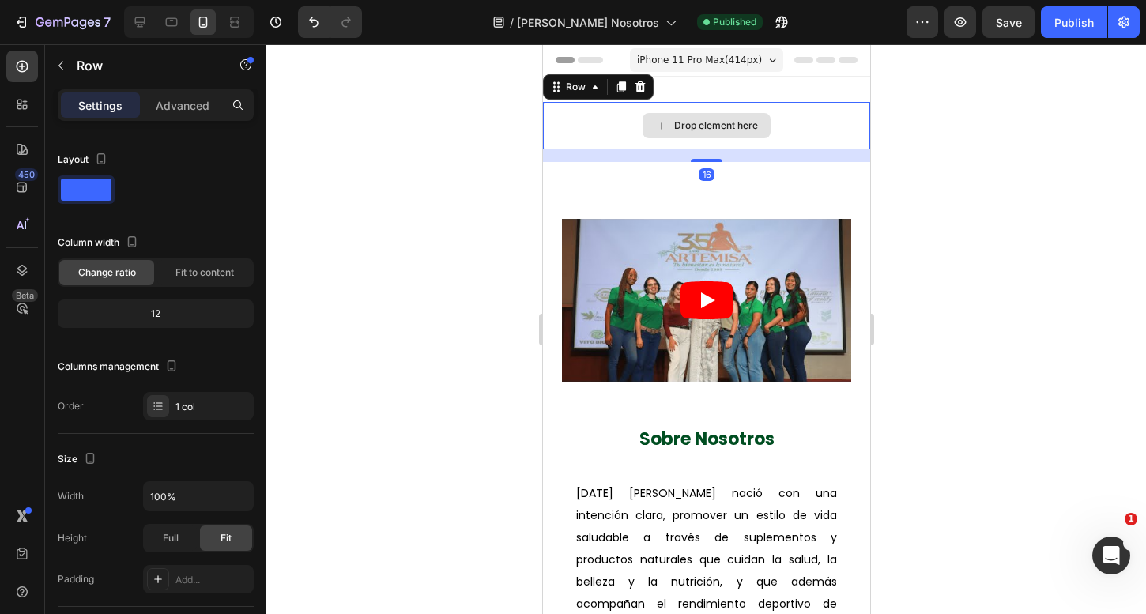
click at [698, 131] on div "Drop element here" at bounding box center [715, 125] width 84 height 13
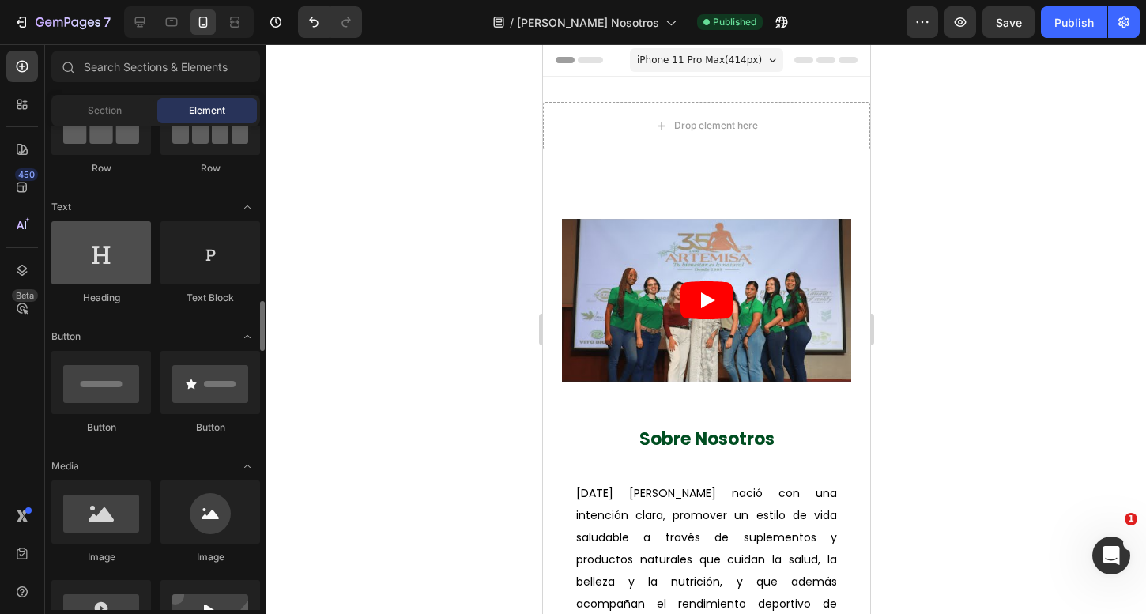
scroll to position [312, 0]
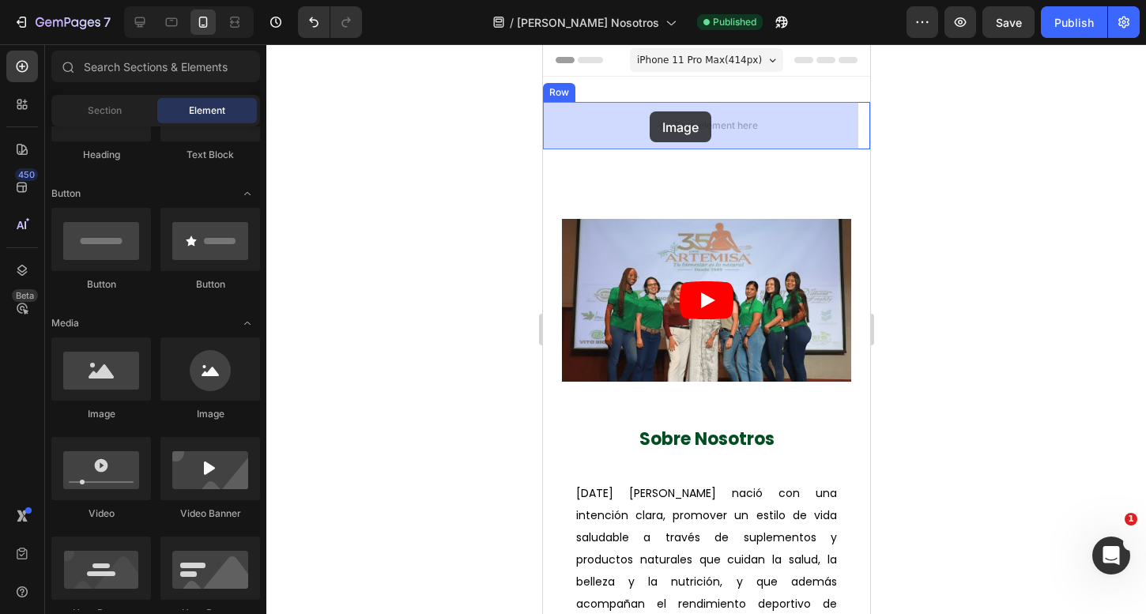
drag, startPoint x: 659, startPoint y: 434, endPoint x: 649, endPoint y: 111, distance: 322.7
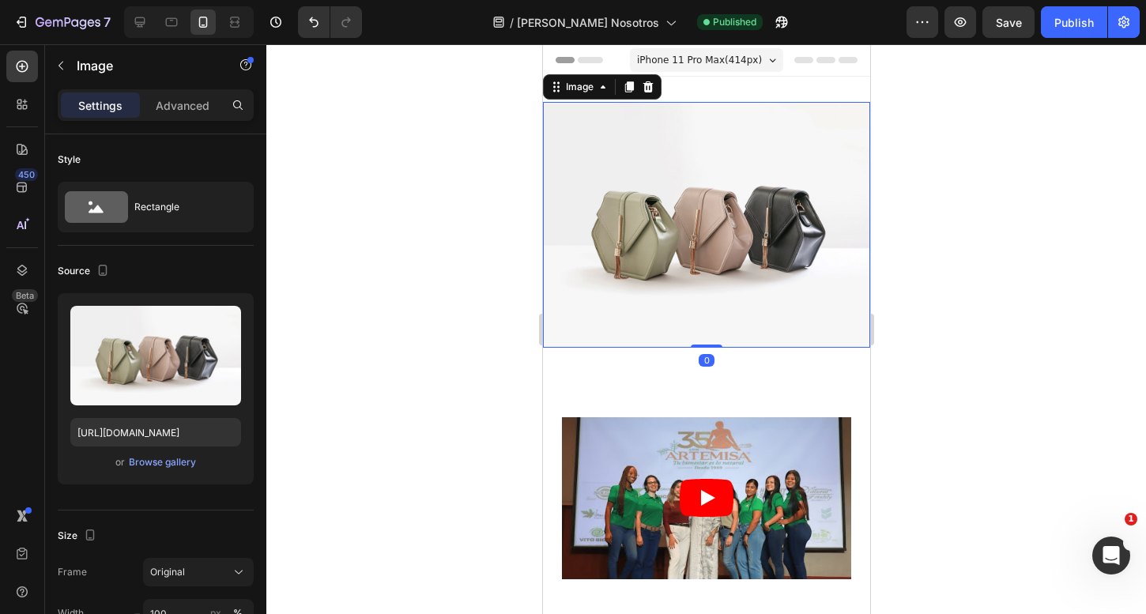
click at [636, 185] on img at bounding box center [705, 225] width 327 height 246
click at [164, 461] on div "Browse gallery" at bounding box center [162, 462] width 67 height 14
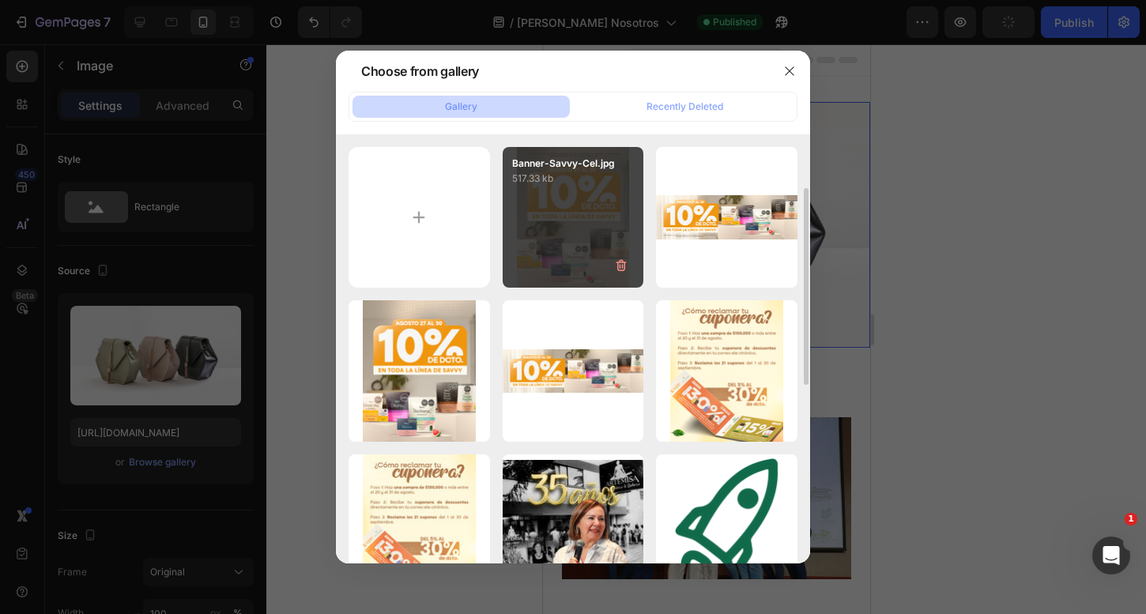
scroll to position [141, 0]
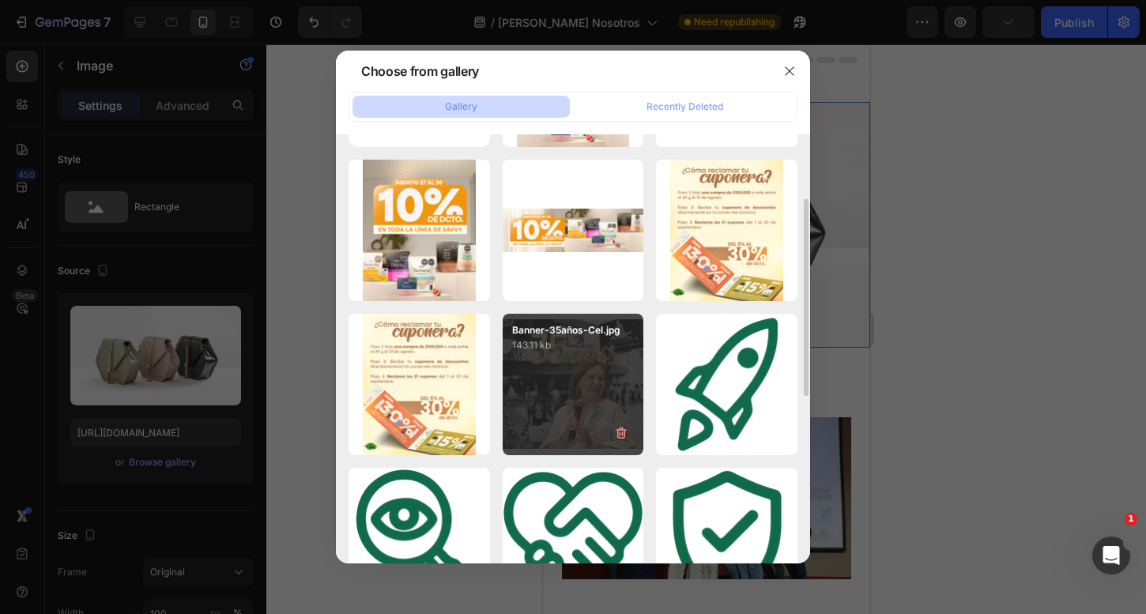
click at [553, 372] on div "Banner-35años-Cel.jpg 143.11 kb" at bounding box center [573, 384] width 141 height 141
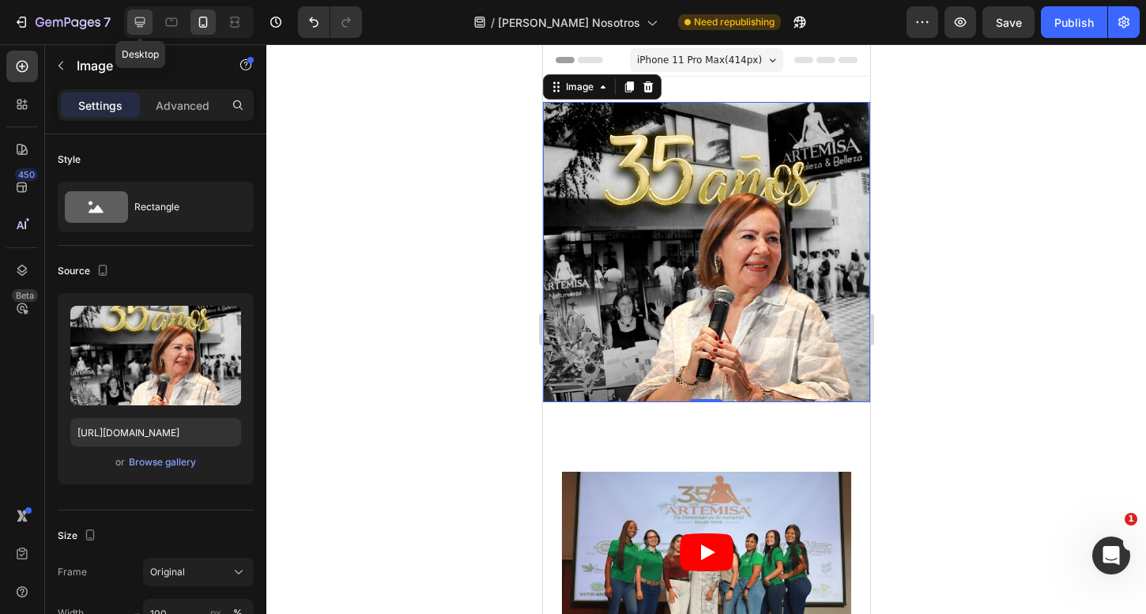
click at [148, 25] on div at bounding box center [139, 21] width 25 height 25
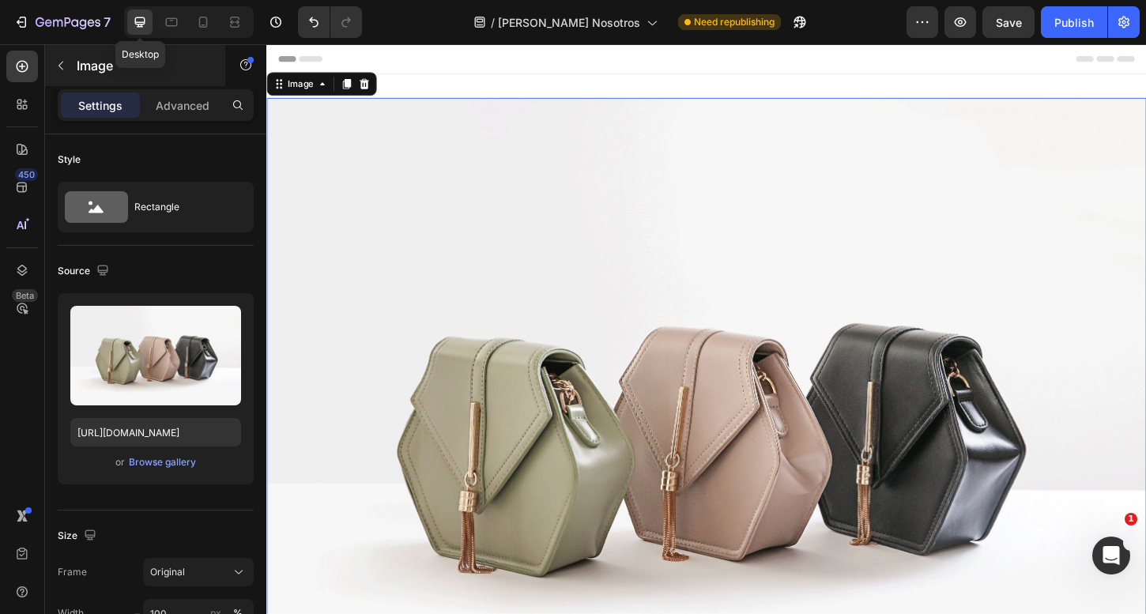
scroll to position [2, 0]
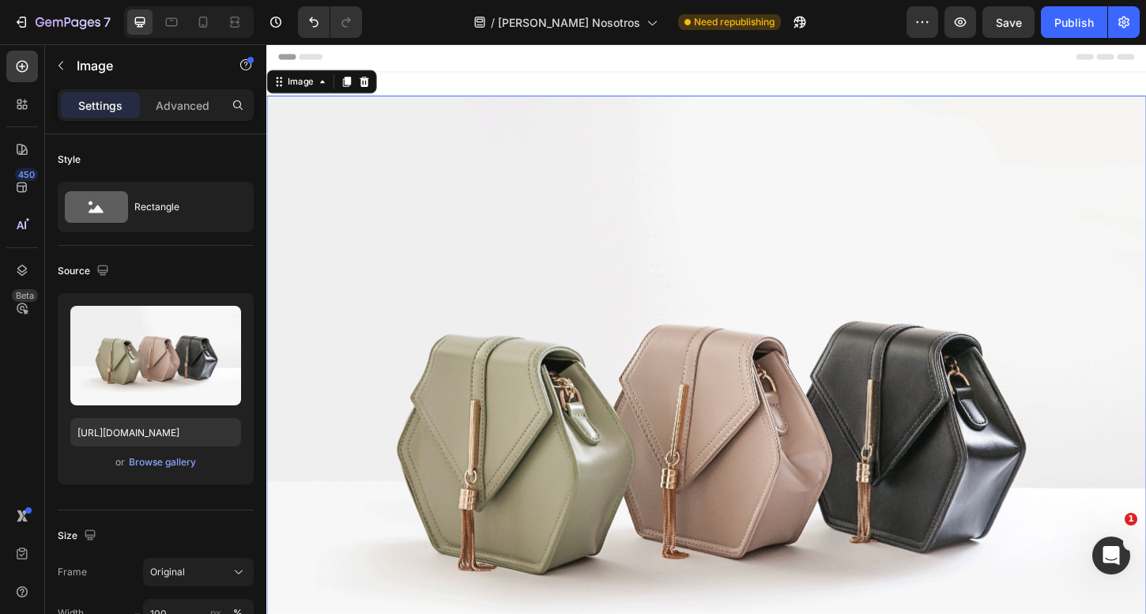
click at [517, 179] on img at bounding box center [740, 455] width 949 height 711
click at [149, 462] on div "Browse gallery" at bounding box center [162, 462] width 67 height 14
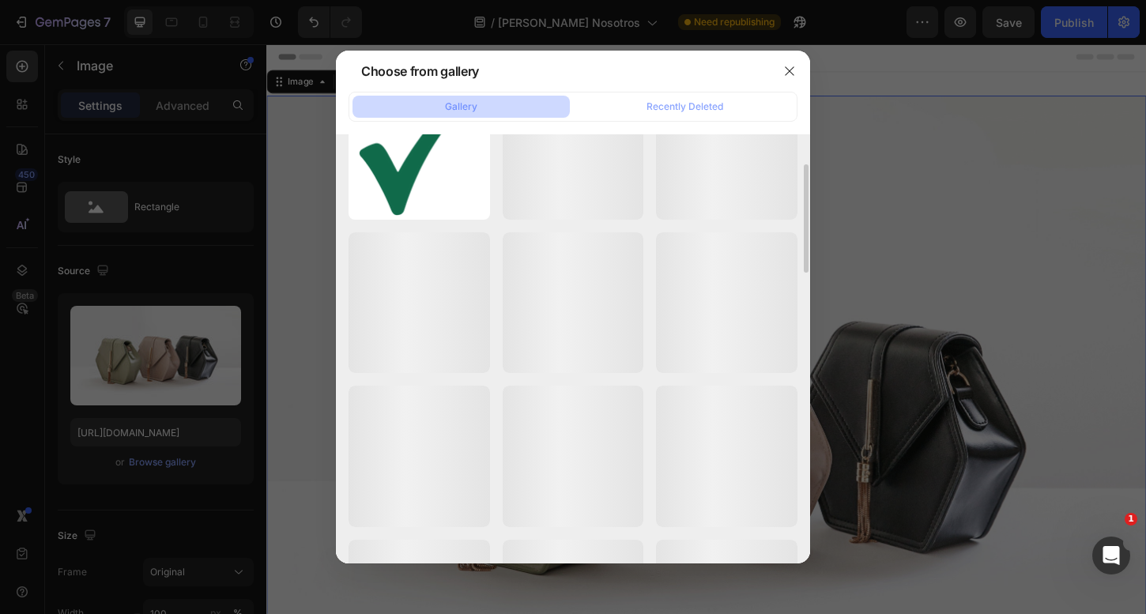
scroll to position [556, 0]
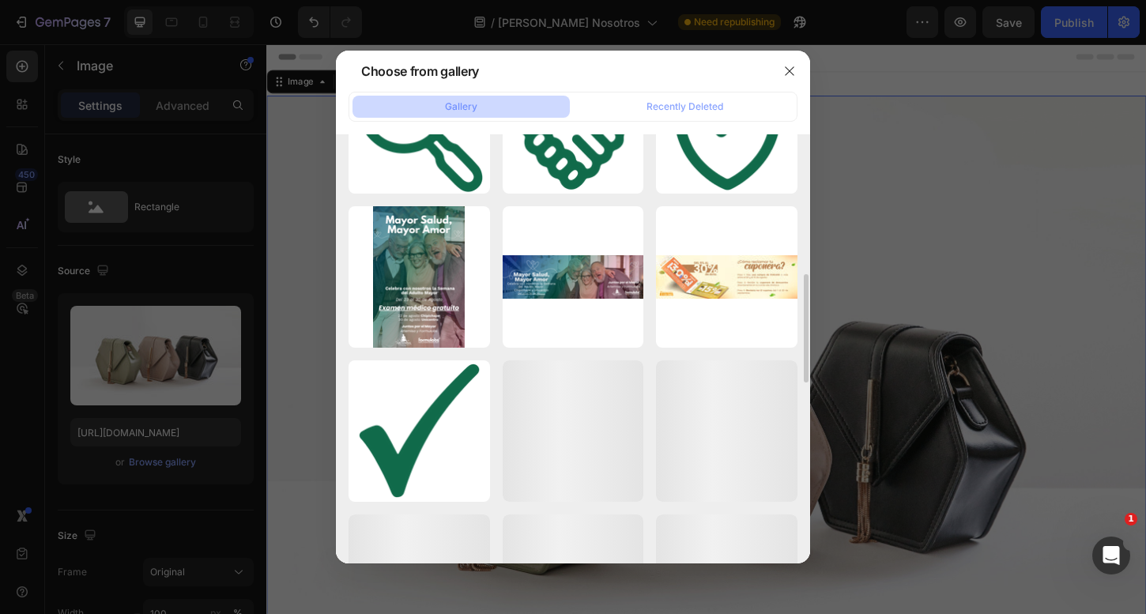
click at [599, 353] on div "Banner-Savvy-Cel.jpg 517.33 kb Banner-Savvy.jpg 1244.33 kb Banner-Savvy-Cel.jpg…" at bounding box center [573, 431] width 449 height 1680
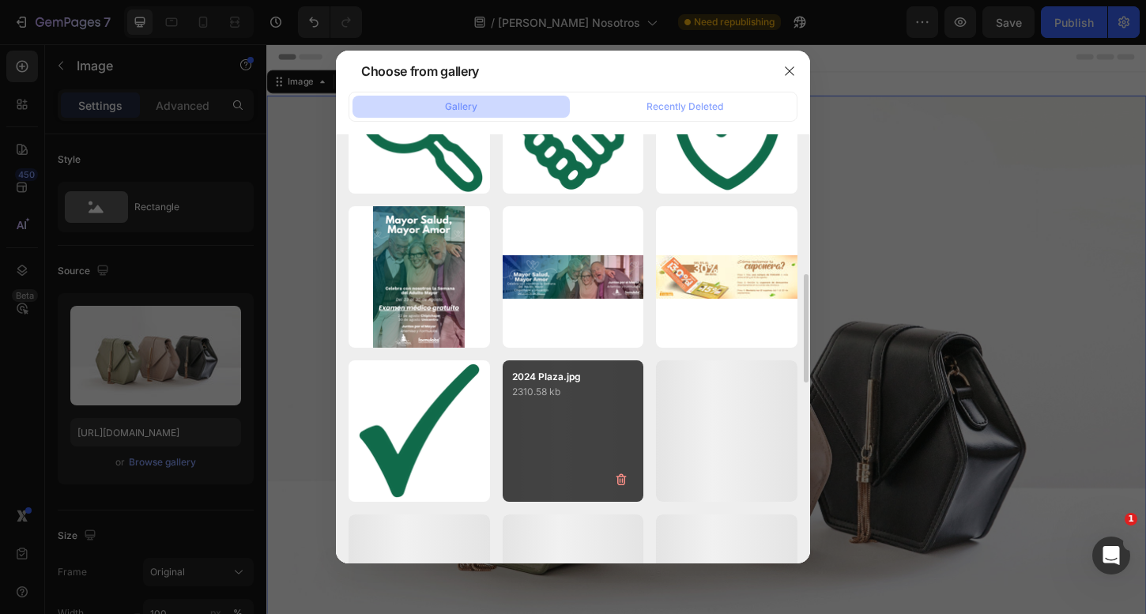
click at [587, 379] on p "2024 Plaza.jpg" at bounding box center [573, 377] width 123 height 14
type input "[URL][DOMAIN_NAME]"
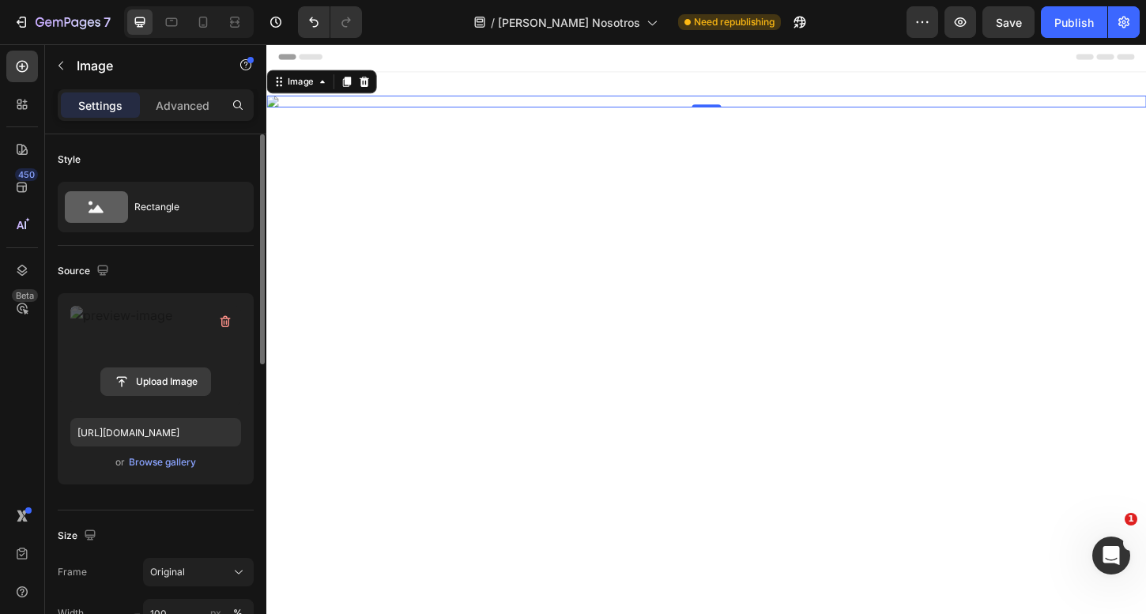
click at [186, 388] on input "file" at bounding box center [155, 381] width 109 height 27
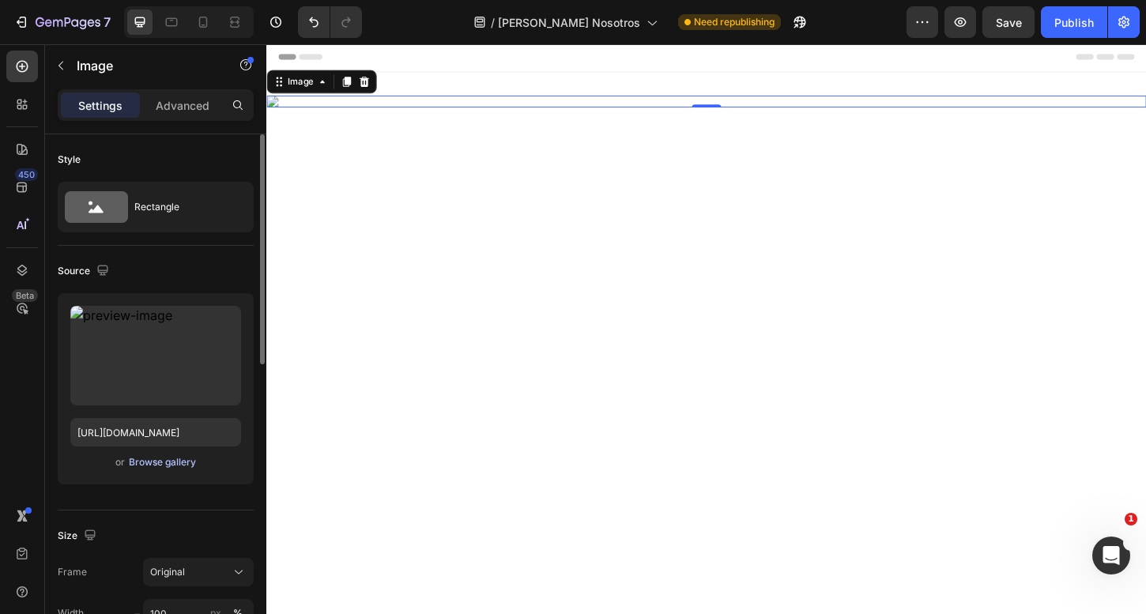
click at [152, 462] on div "Browse gallery" at bounding box center [162, 462] width 67 height 14
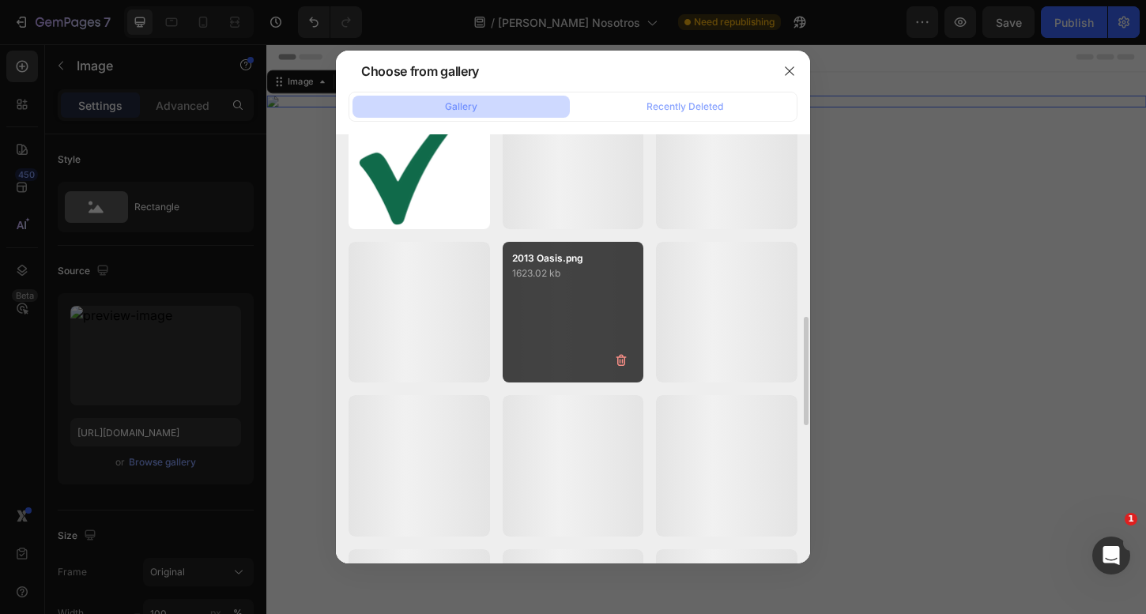
scroll to position [673, 0]
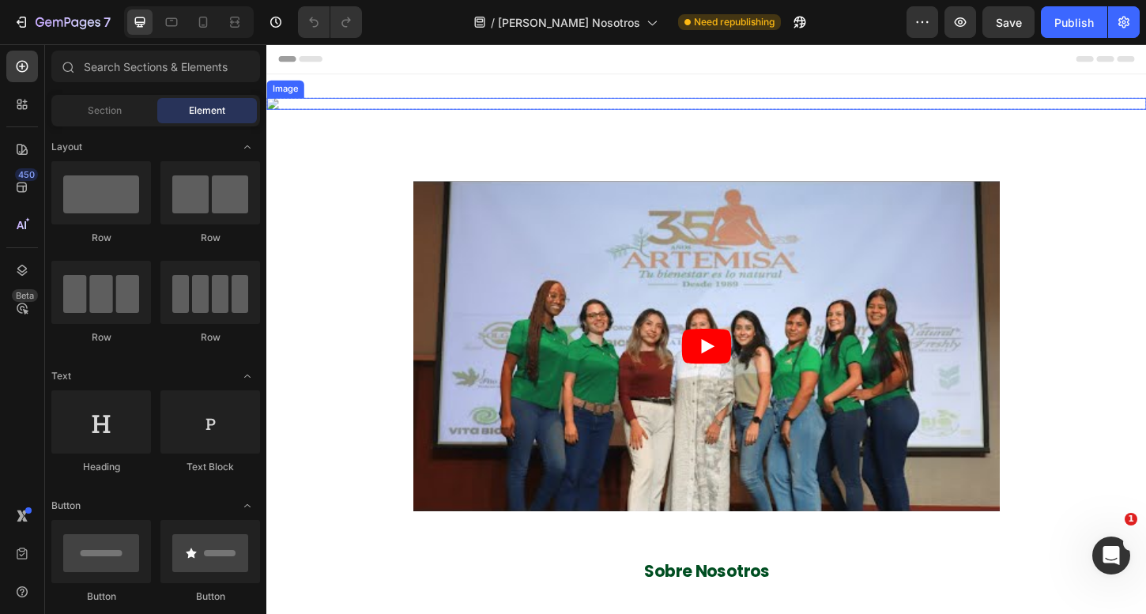
click at [507, 115] on img at bounding box center [740, 108] width 949 height 13
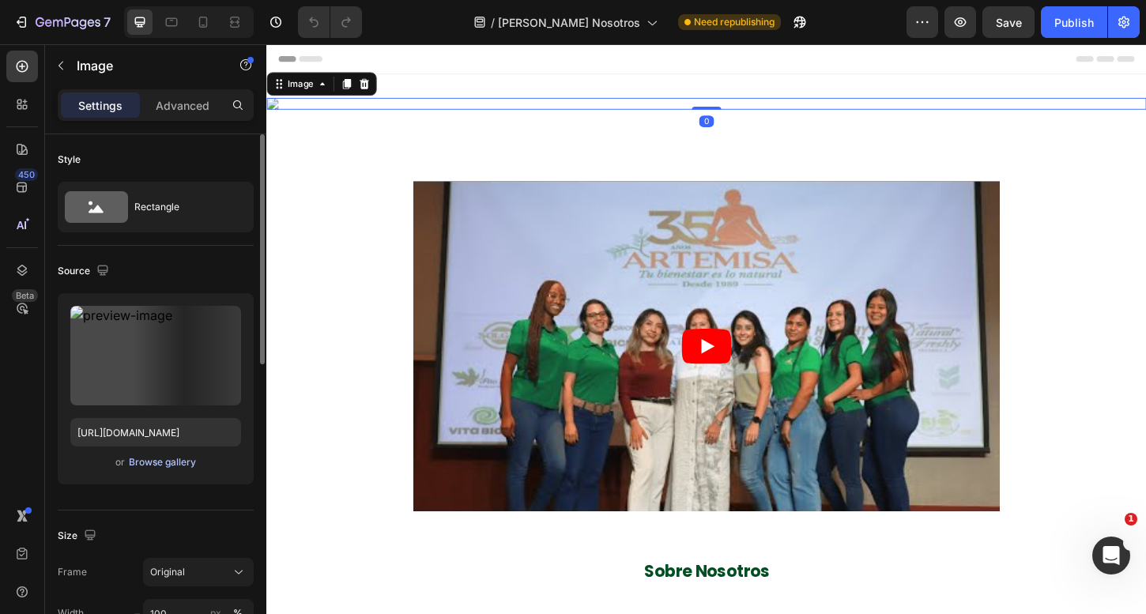
click at [164, 459] on div "Browse gallery" at bounding box center [162, 462] width 67 height 14
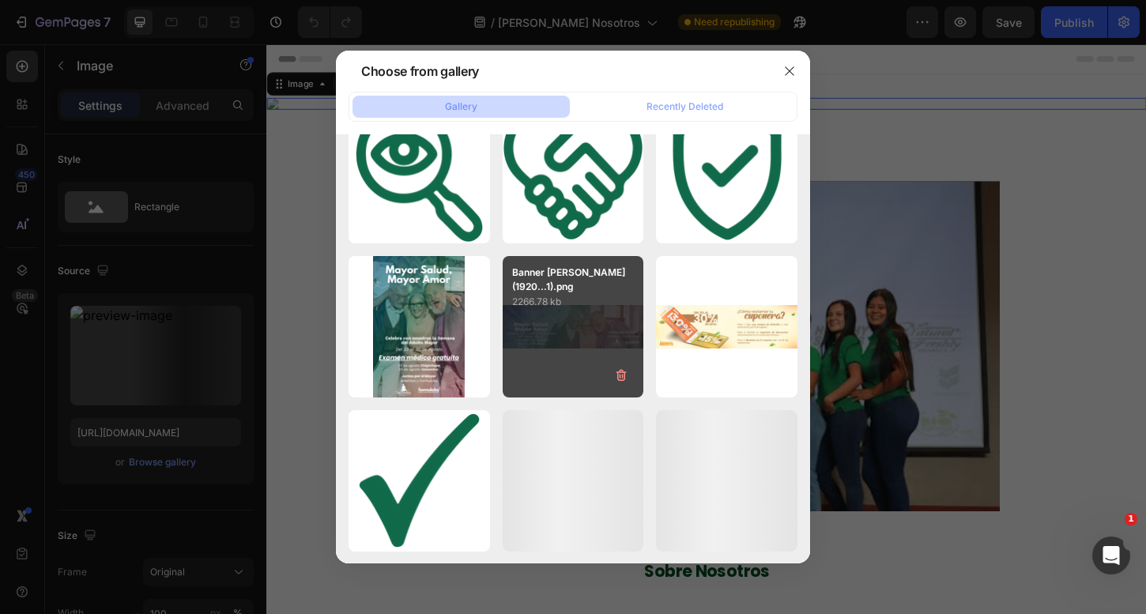
scroll to position [824, 0]
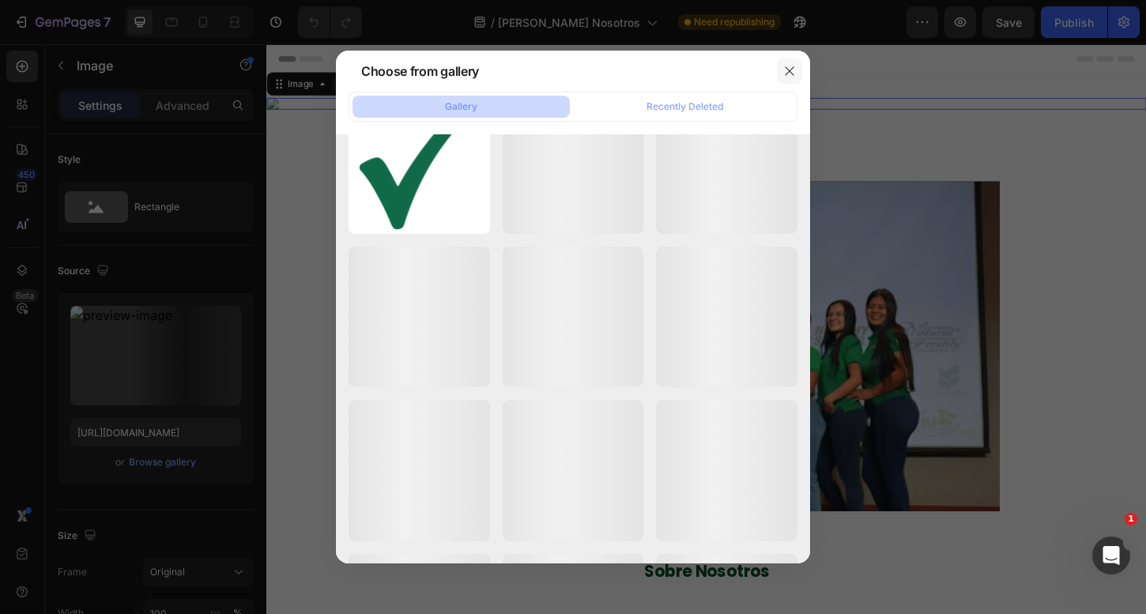
click at [788, 75] on icon "button" at bounding box center [789, 71] width 13 height 13
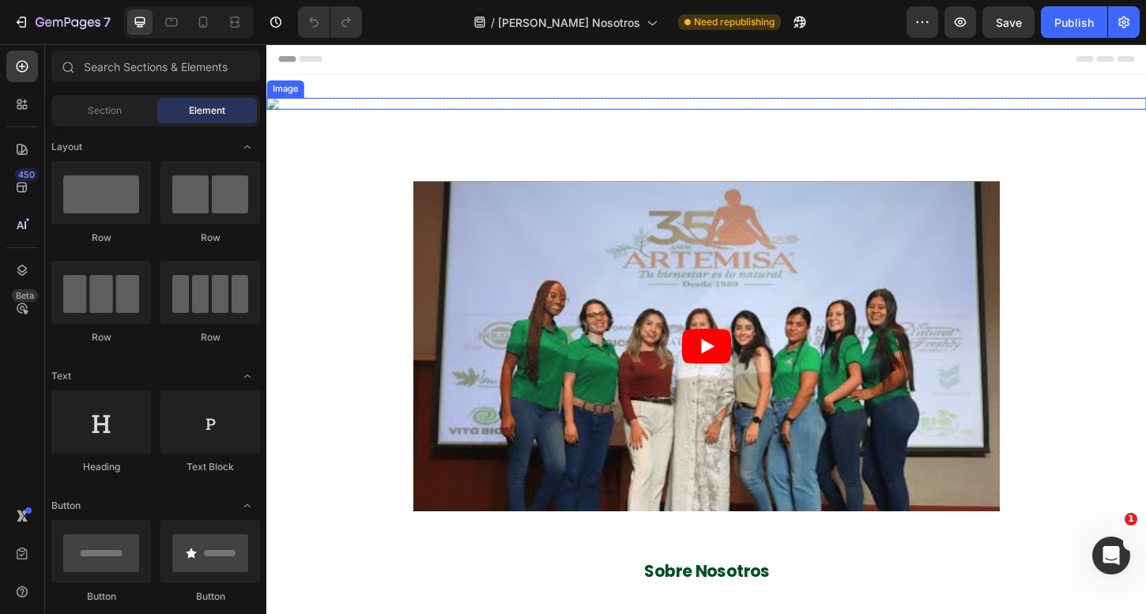
scroll to position [22, 0]
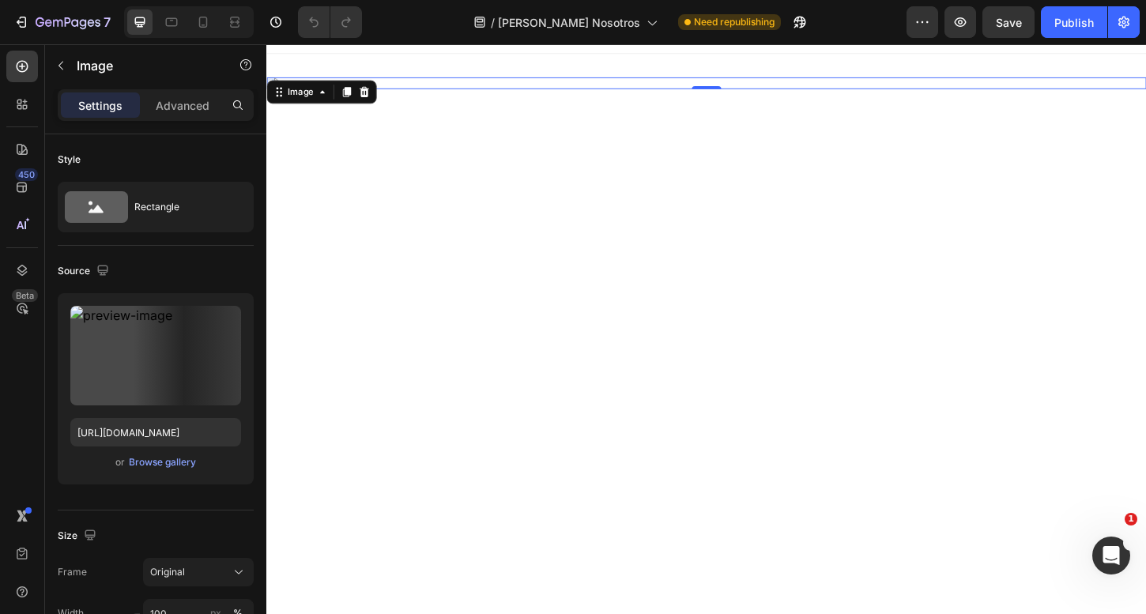
click at [605, 92] on img at bounding box center [740, 86] width 949 height 13
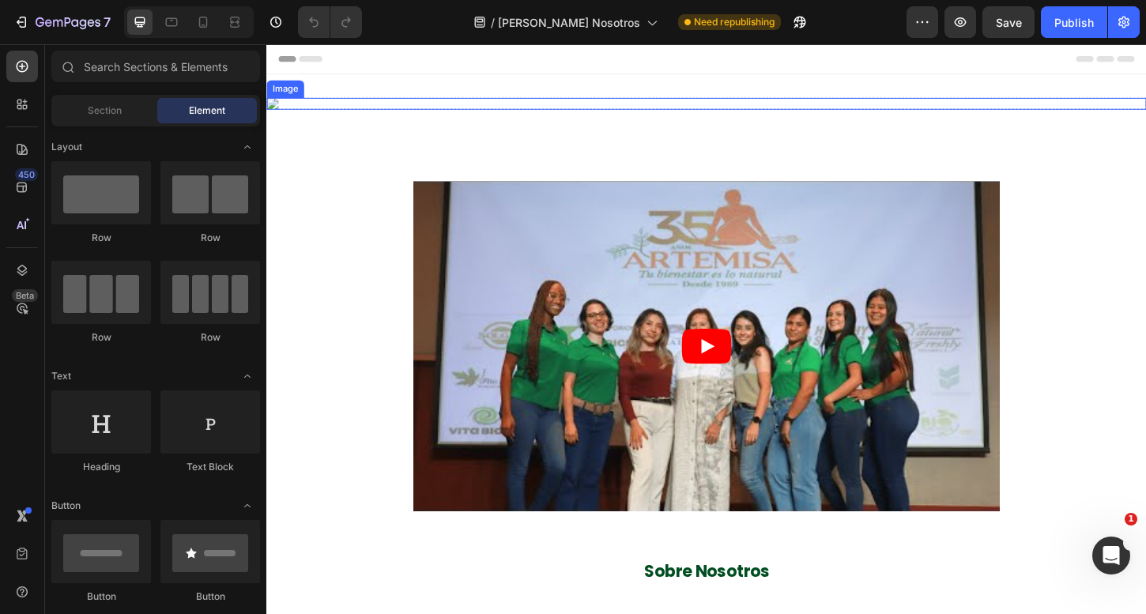
click at [524, 115] on img at bounding box center [740, 108] width 949 height 13
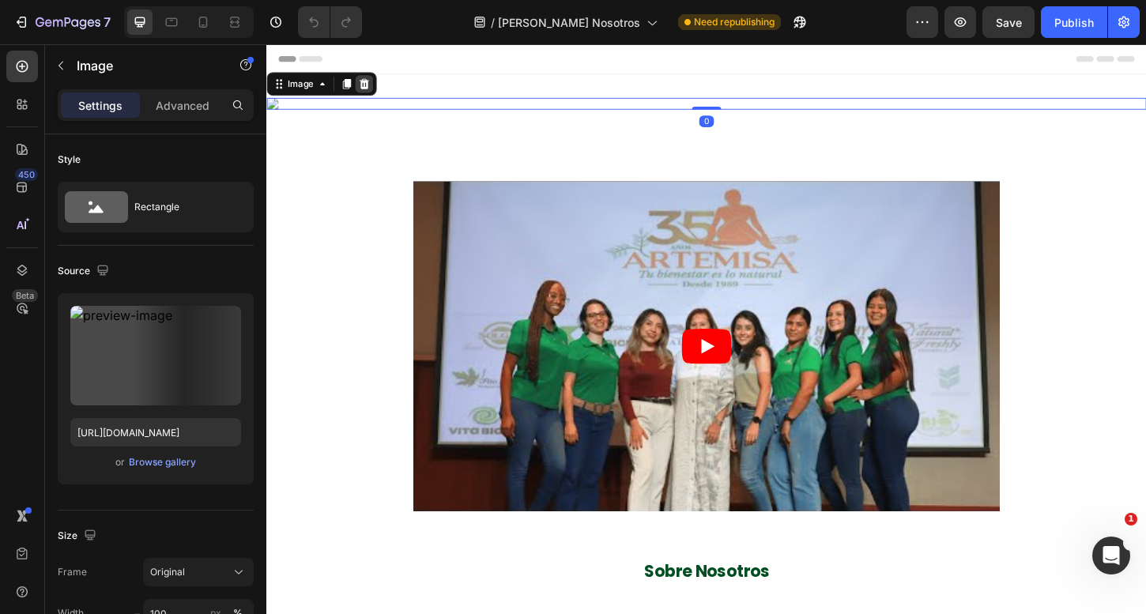
click at [376, 89] on icon at bounding box center [371, 87] width 13 height 13
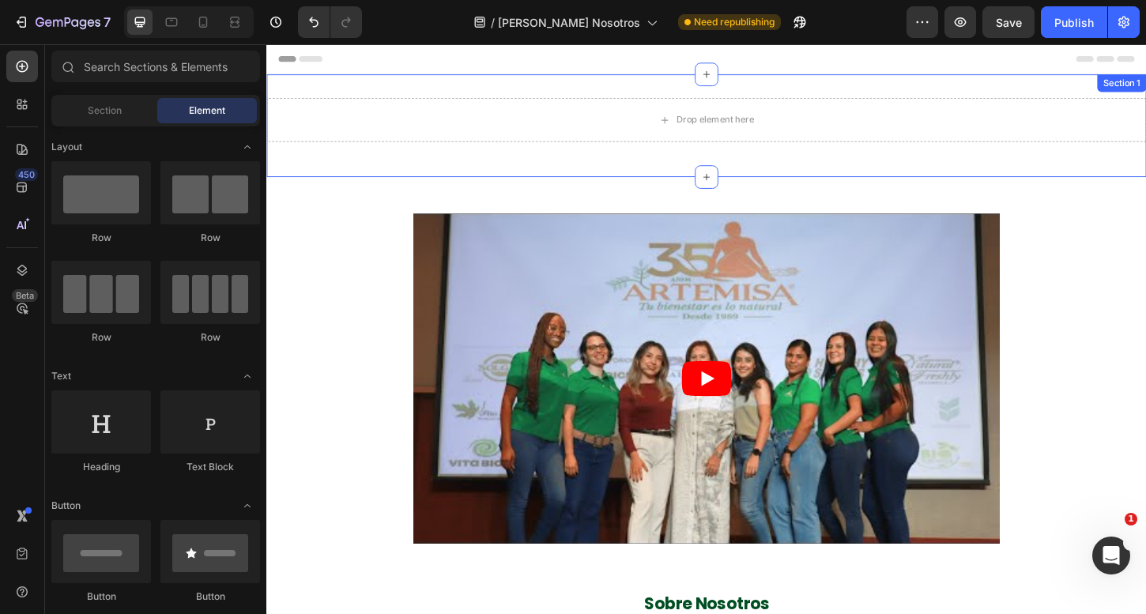
click at [512, 106] on div "Drop element here" at bounding box center [740, 125] width 949 height 47
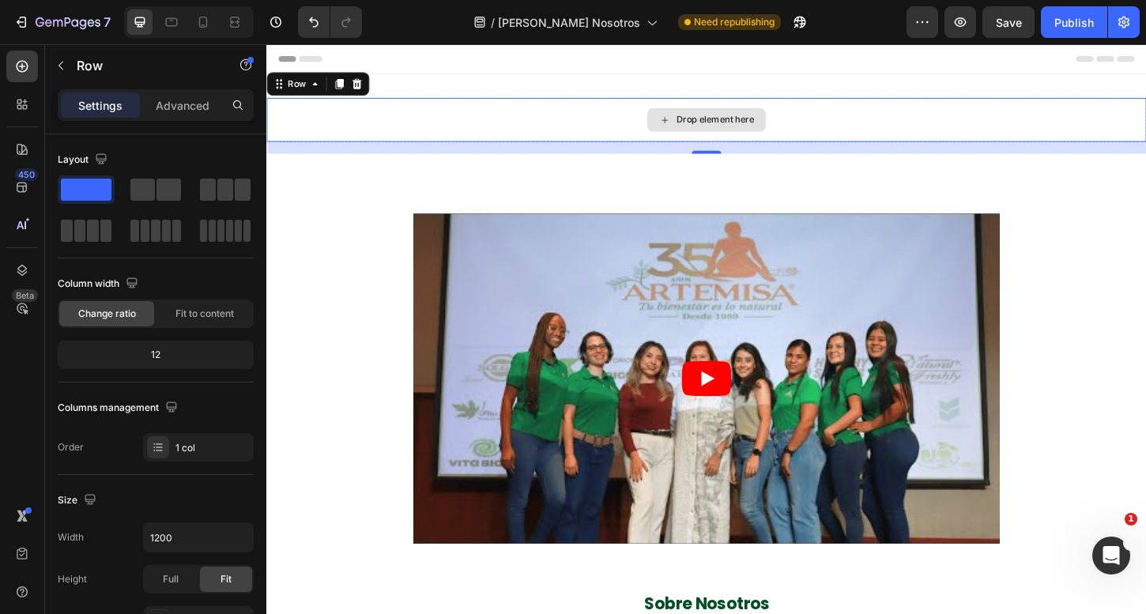
click at [546, 128] on div "Drop element here" at bounding box center [740, 125] width 949 height 47
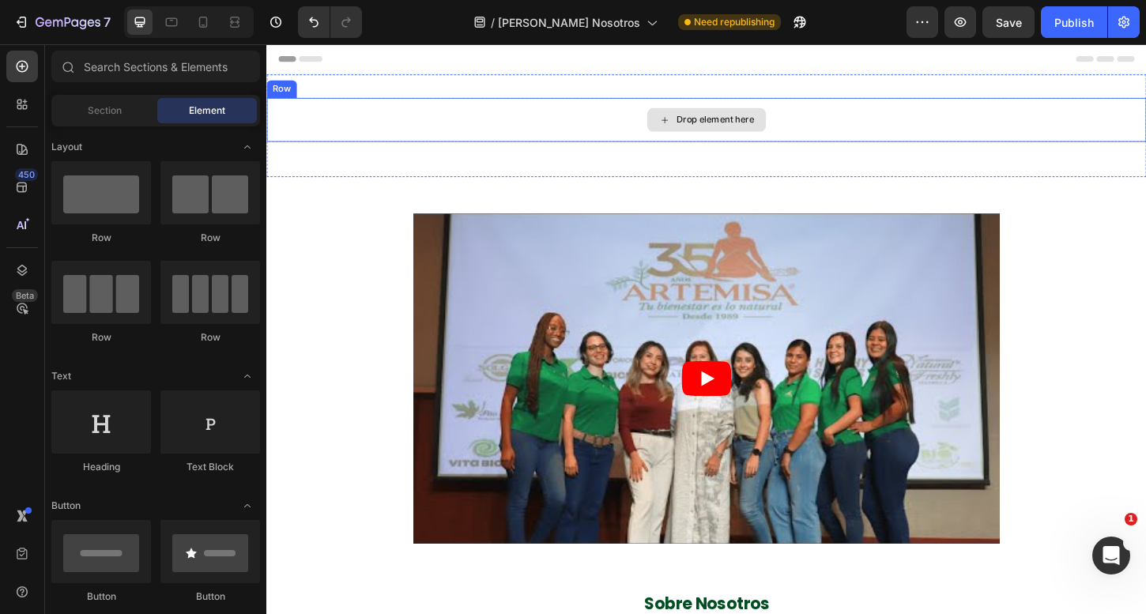
click at [723, 128] on div "Drop element here" at bounding box center [750, 125] width 84 height 13
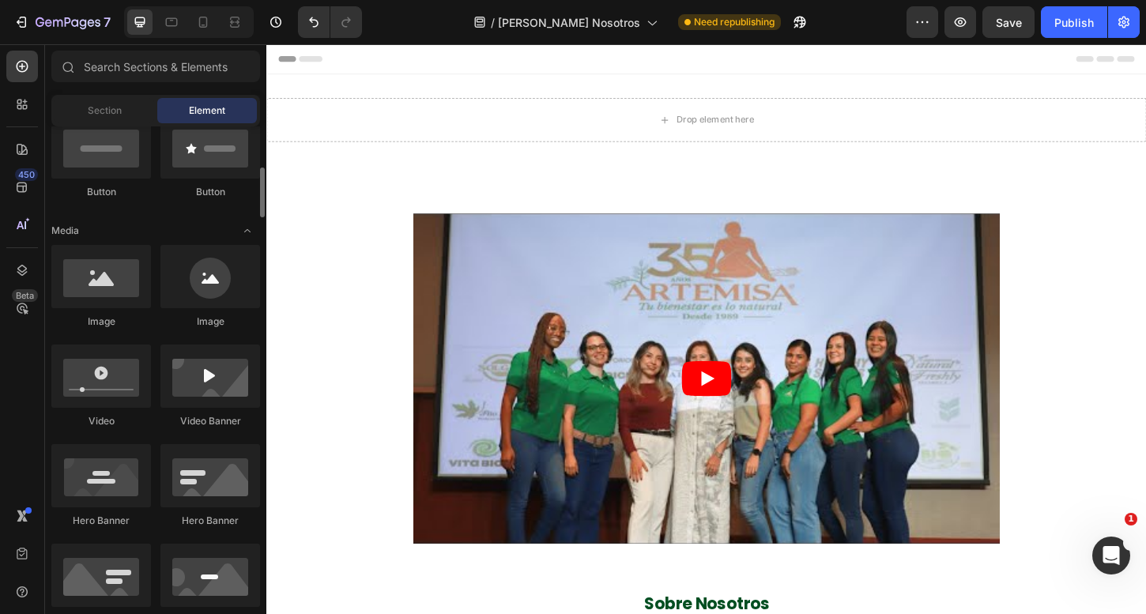
scroll to position [274, 0]
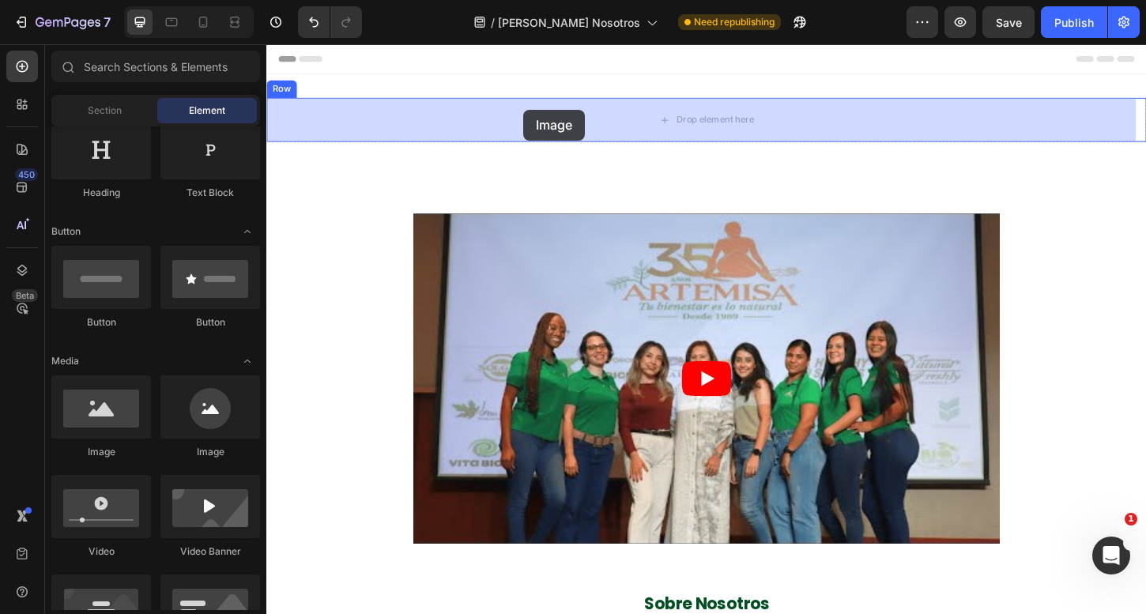
drag, startPoint x: 368, startPoint y: 459, endPoint x: 544, endPoint y: 114, distance: 387.4
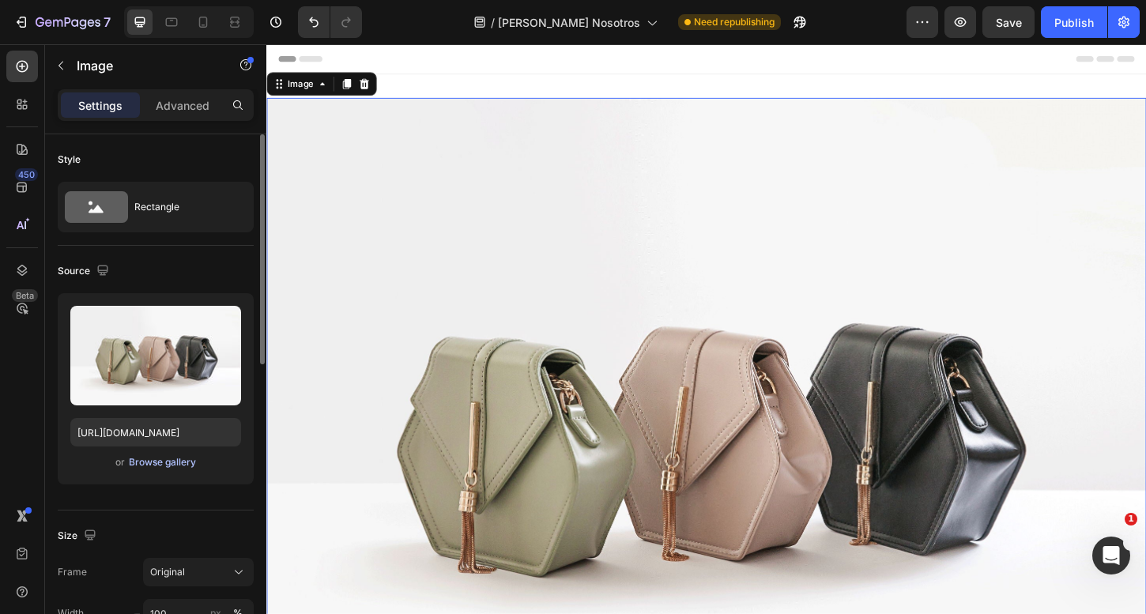
click at [169, 461] on div "Browse gallery" at bounding box center [162, 462] width 67 height 14
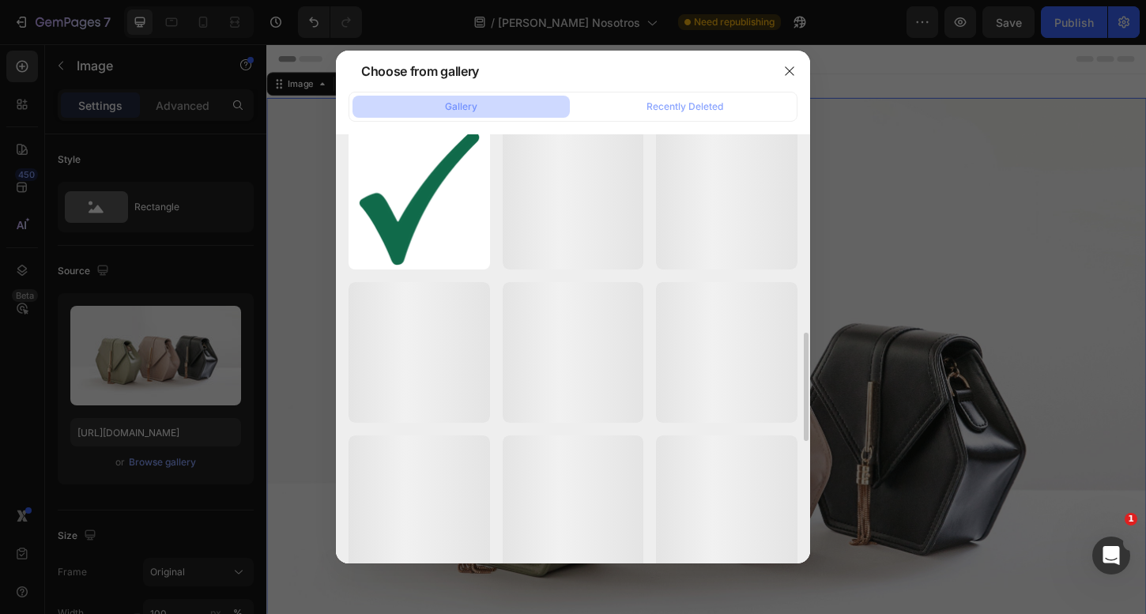
scroll to position [763, 0]
